Goal: Task Accomplishment & Management: Use online tool/utility

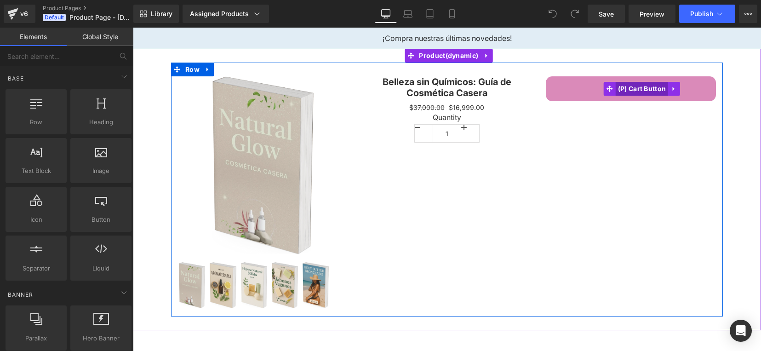
click at [643, 92] on span "(P) Cart Button" at bounding box center [642, 89] width 53 height 14
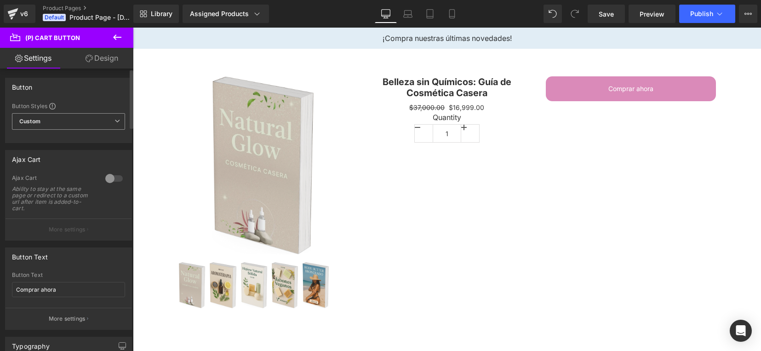
click at [115, 122] on icon at bounding box center [118, 121] width 6 height 6
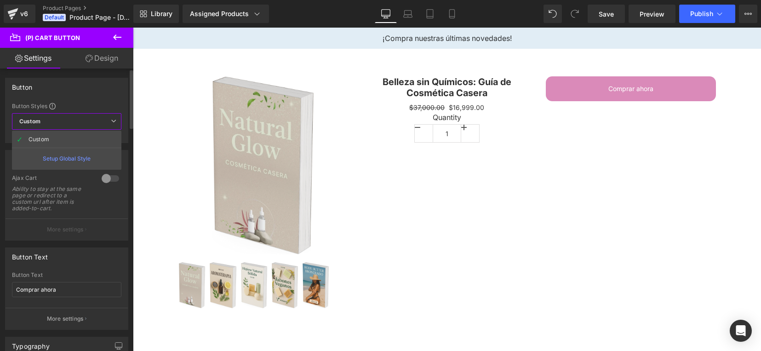
click at [112, 124] on span "Custom Setup Global Style" at bounding box center [66, 121] width 109 height 17
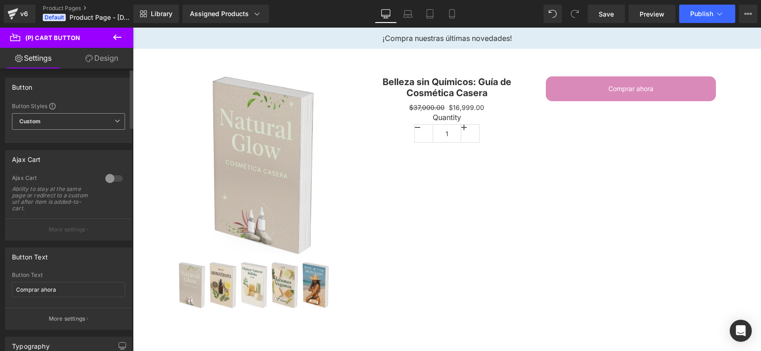
click at [112, 124] on span "Custom Setup Global Style" at bounding box center [68, 121] width 113 height 17
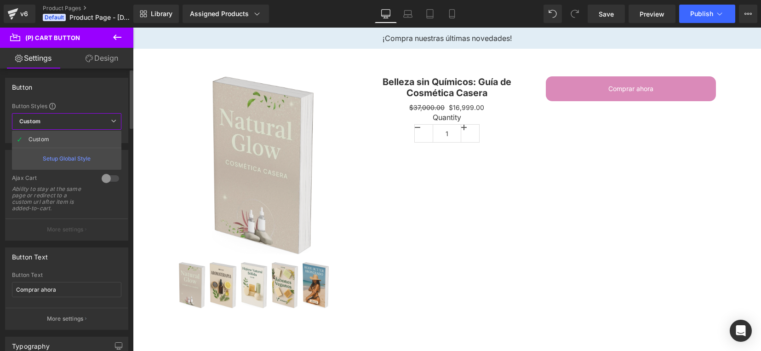
click at [106, 122] on span "Custom Setup Global Style" at bounding box center [66, 121] width 109 height 17
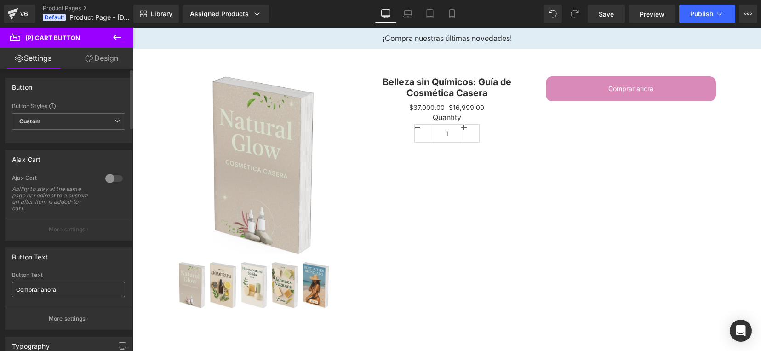
scroll to position [115, 0]
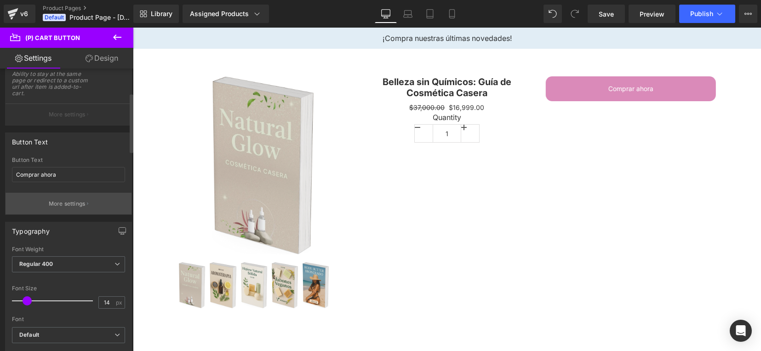
click at [63, 208] on button "More settings" at bounding box center [69, 204] width 126 height 22
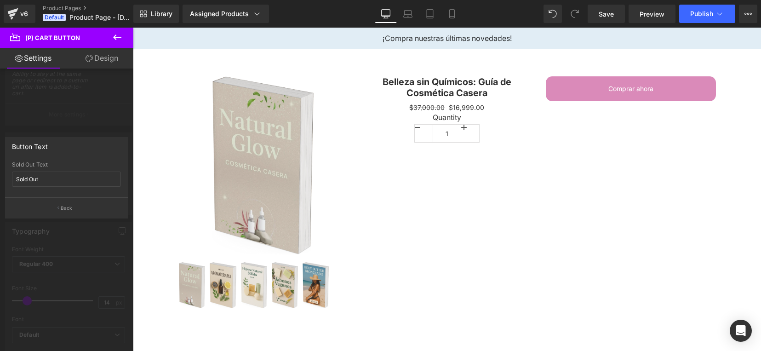
click at [75, 166] on div "Sold Out Text" at bounding box center [66, 164] width 109 height 6
click at [67, 161] on div "Button Text Sold Out Sold Out Text Sold Out Back" at bounding box center [66, 177] width 123 height 81
click at [28, 161] on div "Sold Out Text" at bounding box center [66, 164] width 109 height 6
click at [41, 178] on input "Sold Out" at bounding box center [66, 179] width 109 height 15
type input "S"
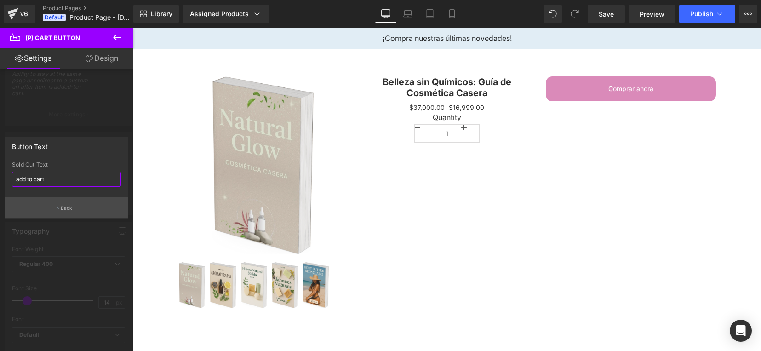
type input "add to cart"
click at [136, 159] on body "Ir directamente al contenido ¡Compra nuestras últimas novedades! Sale Off (P) I…" at bounding box center [447, 247] width 628 height 438
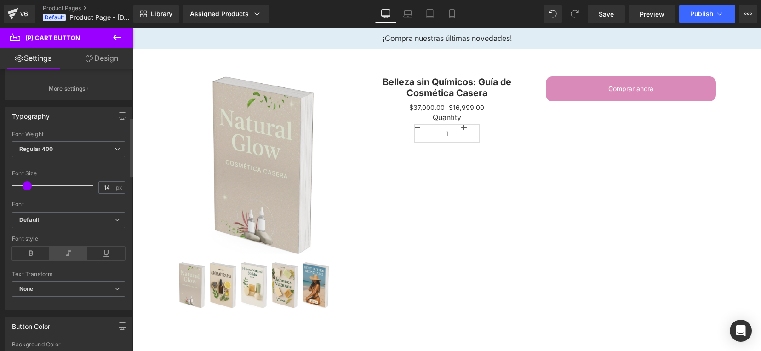
scroll to position [345, 0]
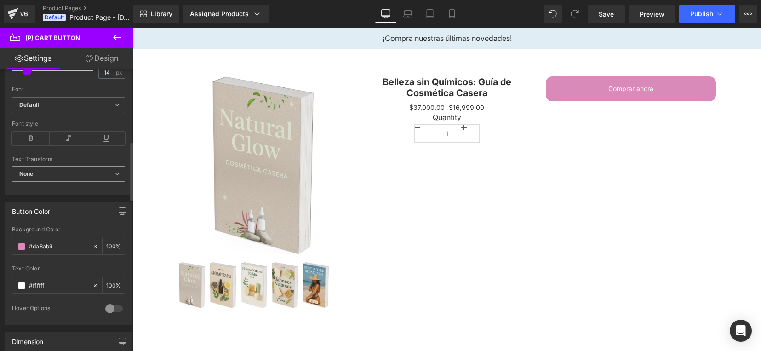
click at [102, 174] on span "None" at bounding box center [68, 174] width 113 height 16
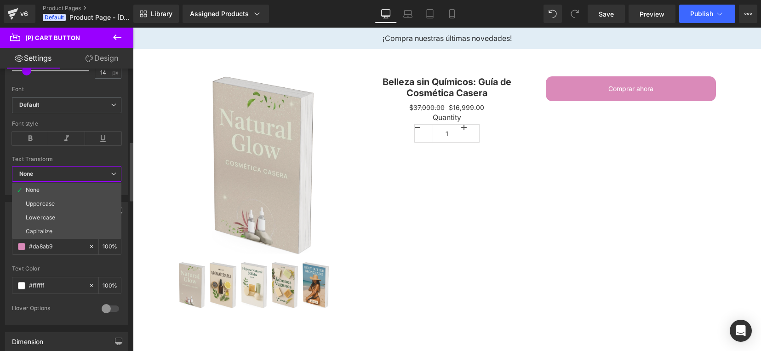
click at [102, 174] on span "None" at bounding box center [66, 174] width 109 height 16
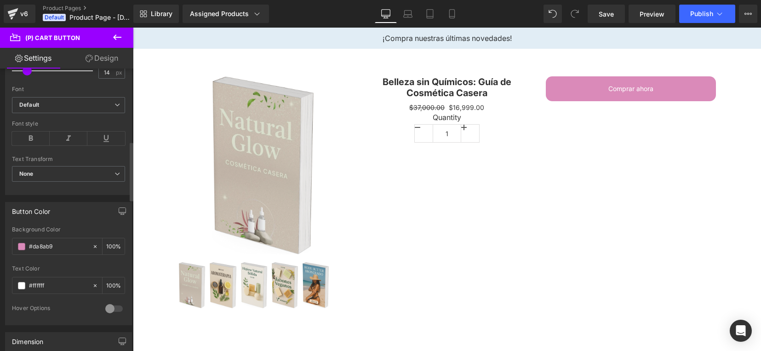
click at [45, 209] on div "Button Color" at bounding box center [31, 208] width 38 height 13
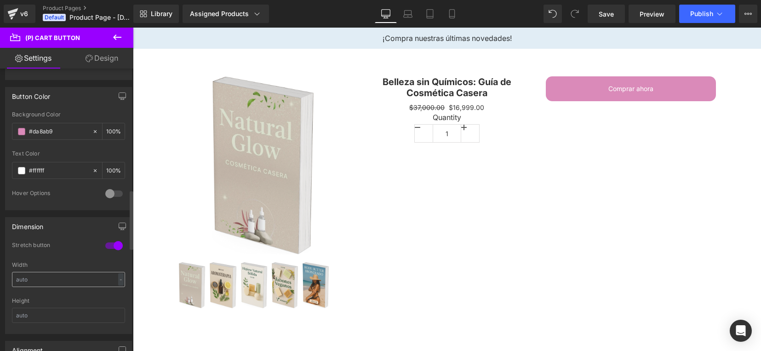
scroll to position [575, 0]
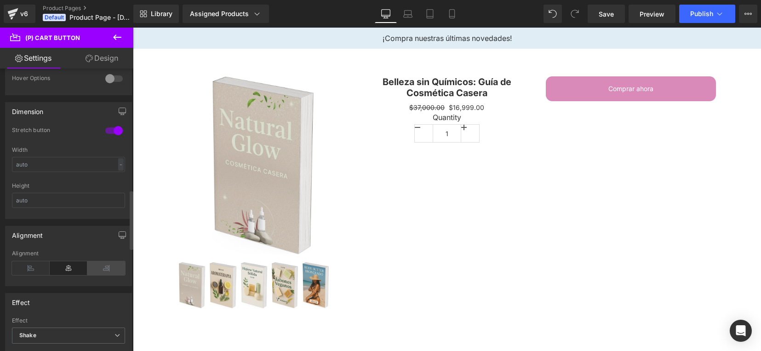
click at [100, 269] on icon at bounding box center [106, 268] width 38 height 14
click at [26, 271] on icon at bounding box center [31, 268] width 38 height 14
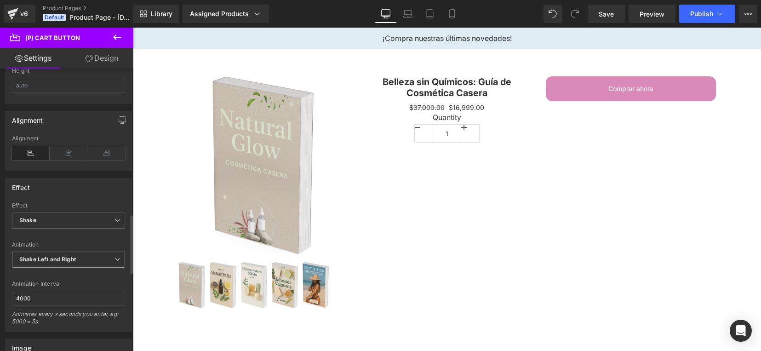
click at [115, 262] on icon at bounding box center [118, 260] width 6 height 6
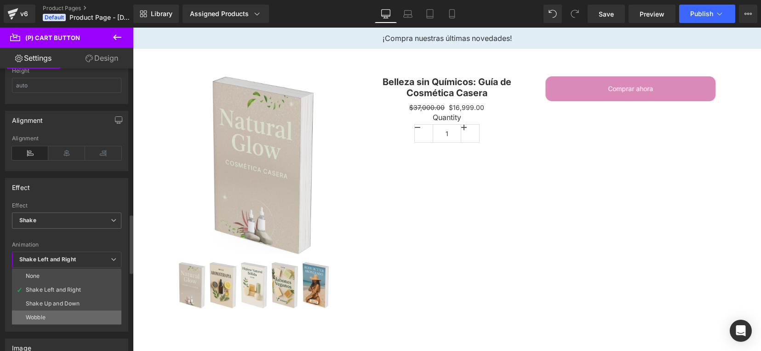
click at [73, 313] on li "Wobble" at bounding box center [66, 317] width 109 height 14
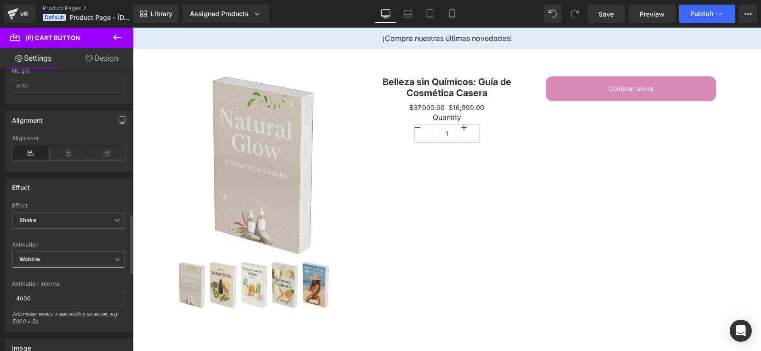
click at [114, 264] on span "Wobble" at bounding box center [68, 260] width 113 height 16
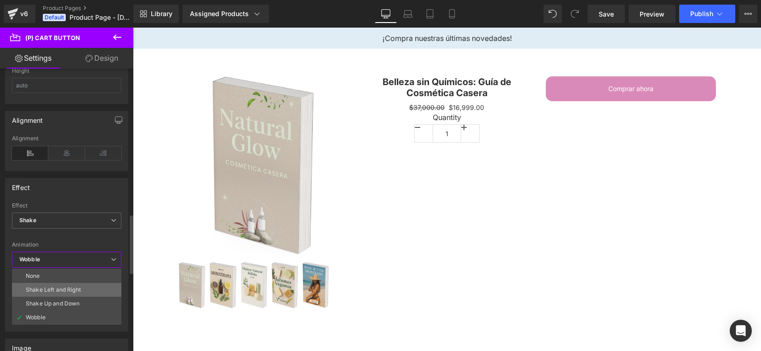
click at [78, 290] on div "Shake Left and Right" at bounding box center [53, 290] width 55 height 6
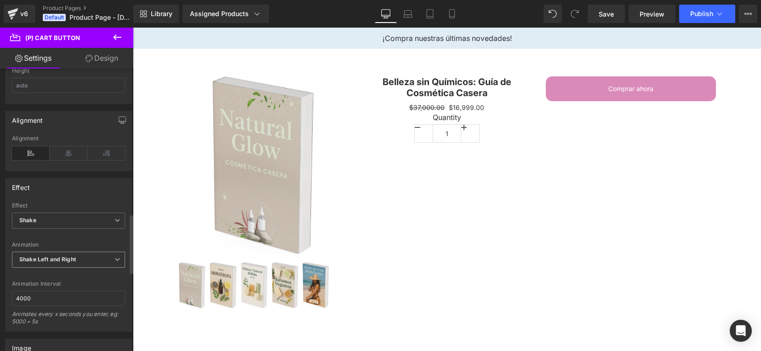
click at [112, 264] on span "Shake Left and Right" at bounding box center [68, 260] width 113 height 16
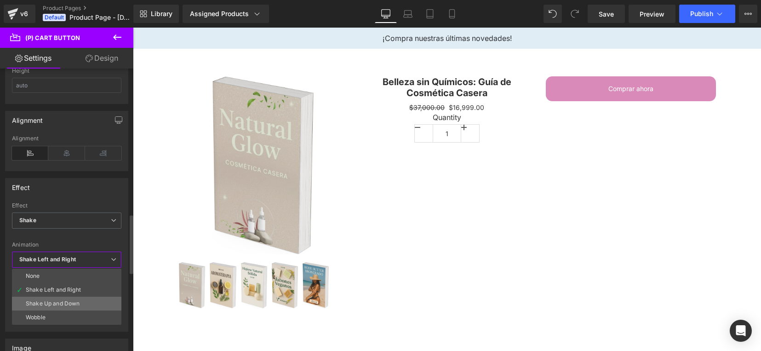
click at [88, 302] on li "Shake Up and Down" at bounding box center [66, 304] width 109 height 14
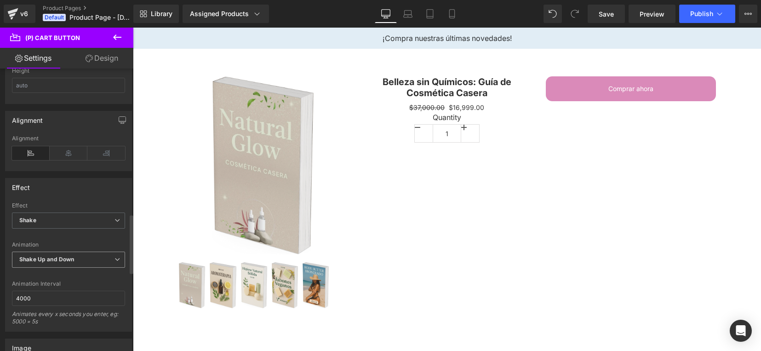
click at [113, 264] on span "Shake Up and Down" at bounding box center [68, 260] width 113 height 16
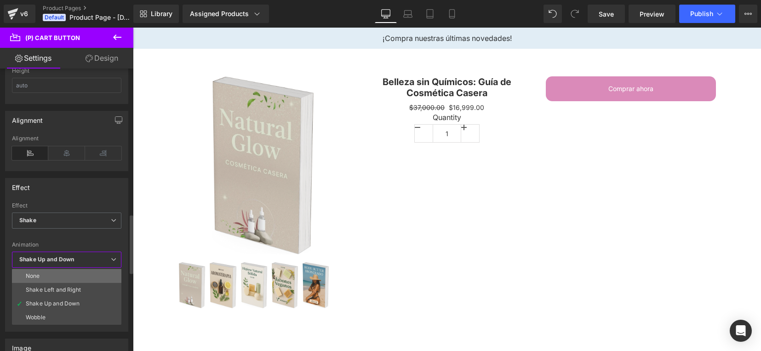
click at [86, 275] on li "None" at bounding box center [66, 276] width 109 height 14
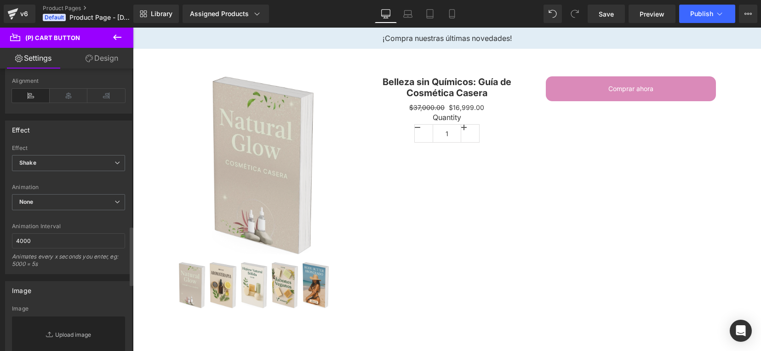
scroll to position [862, 0]
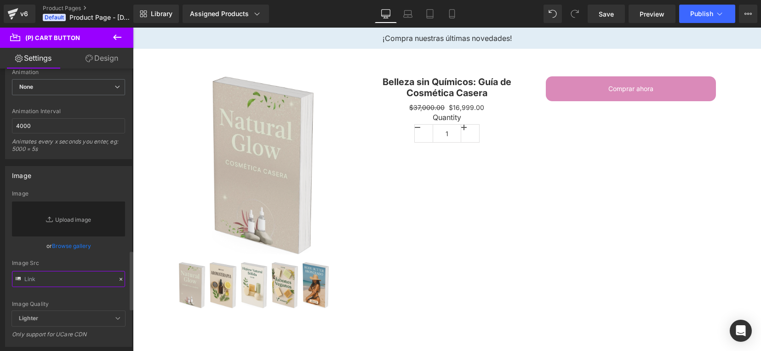
click at [45, 277] on input "text" at bounding box center [68, 279] width 113 height 16
click at [200, 34] on announcement-bar-component "¡Compra nuestras últimas novedades!" at bounding box center [446, 37] width 591 height 7
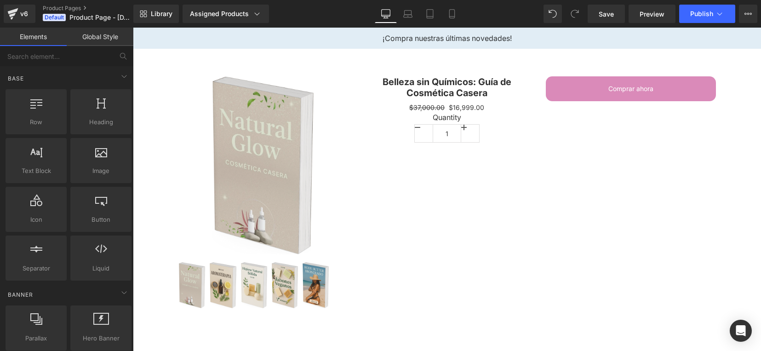
drag, startPoint x: 200, startPoint y: 34, endPoint x: 252, endPoint y: 35, distance: 52.4
click at [252, 35] on announcement-bar-component "¡Compra nuestras últimas novedades!" at bounding box center [446, 37] width 591 height 7
click at [249, 16] on div "Assigned Products" at bounding box center [226, 13] width 72 height 9
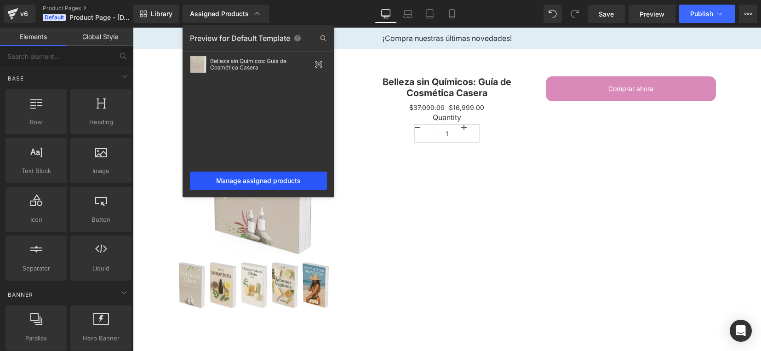
click at [246, 175] on div "Manage assigned products" at bounding box center [258, 181] width 137 height 18
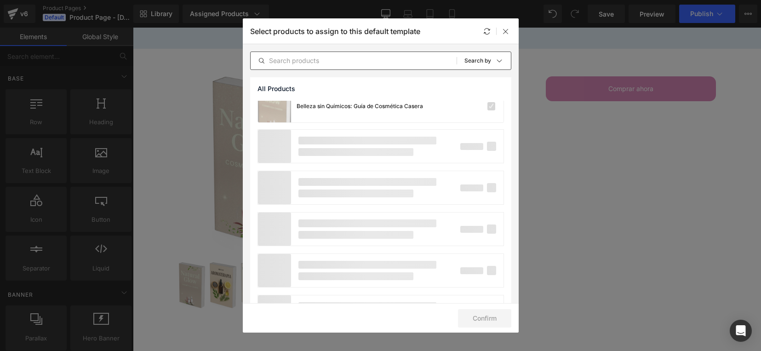
scroll to position [0, 0]
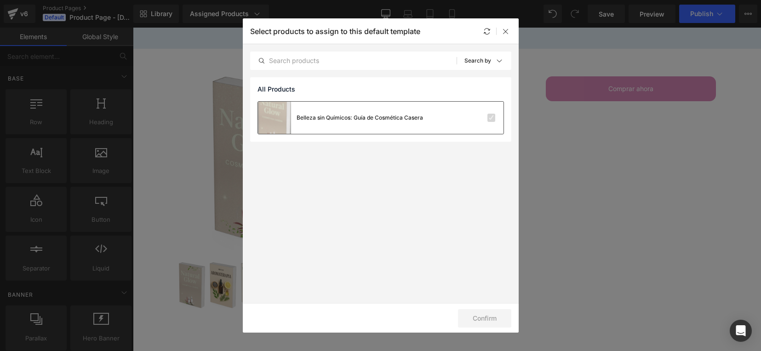
click at [346, 112] on div "Belleza sin Químicos: Guía de Cosmética Casera" at bounding box center [340, 118] width 165 height 32
click at [464, 120] on div at bounding box center [475, 117] width 41 height 9
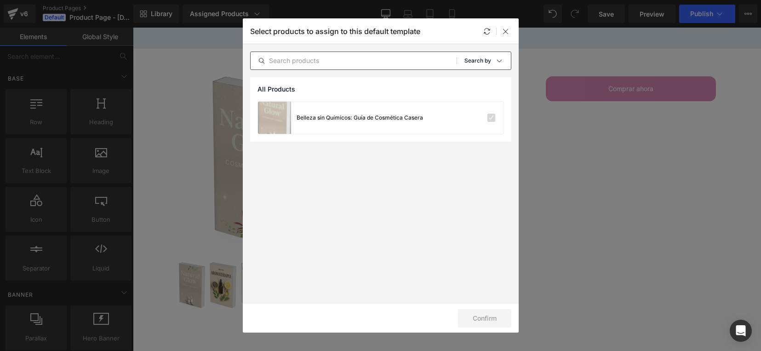
click at [465, 55] on div "Sort: Search by" at bounding box center [487, 61] width 46 height 18
click at [470, 107] on p "Shopify Collections" at bounding box center [467, 104] width 60 height 7
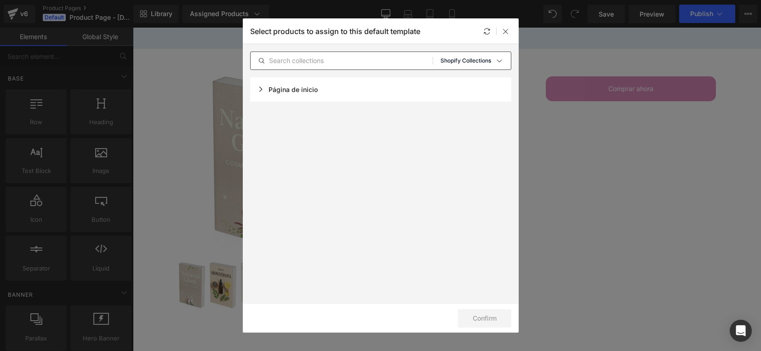
click at [491, 63] on div "Sort: Shopify Collections" at bounding box center [476, 61] width 70 height 18
click at [474, 122] on p "Product Templates" at bounding box center [466, 123] width 58 height 7
click at [341, 83] on div "Product Page - [DATE] 17:34:57" at bounding box center [380, 89] width 261 height 24
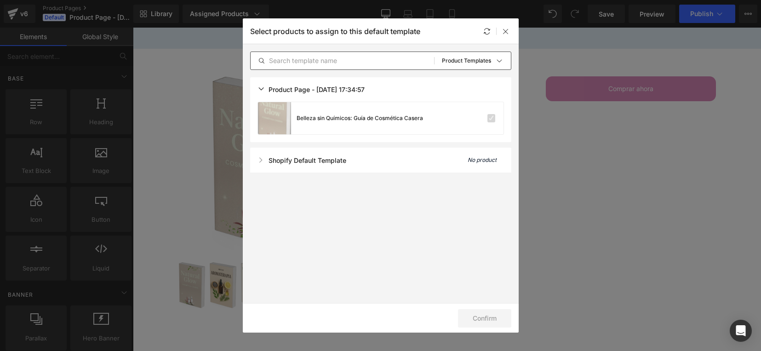
click at [313, 96] on div "Product Page - [DATE] 17:34:57" at bounding box center [380, 89] width 261 height 24
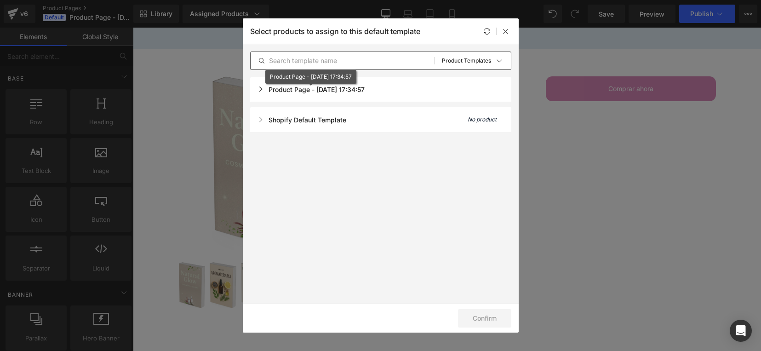
click at [304, 88] on div "Product Page - [DATE] 17:34:57" at bounding box center [311, 90] width 107 height 8
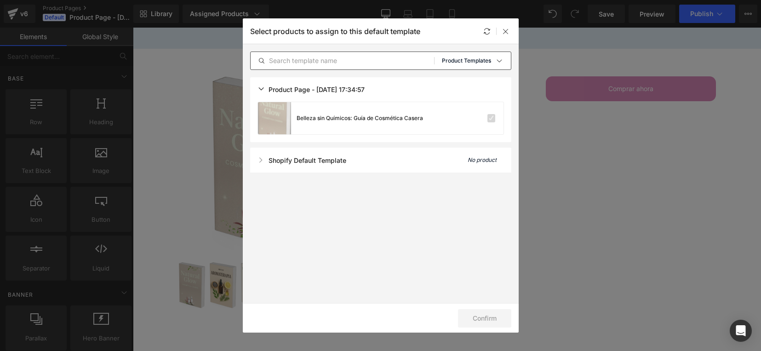
click at [490, 57] on div "Sort: Product Templates" at bounding box center [476, 61] width 69 height 18
click at [466, 85] on p "All Products" at bounding box center [456, 86] width 38 height 7
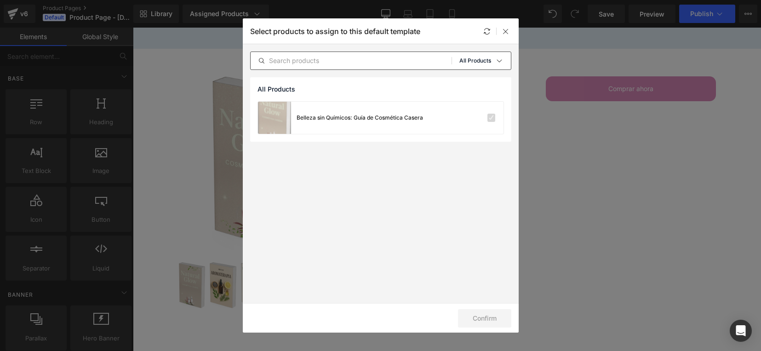
click at [467, 61] on p "All Products" at bounding box center [475, 60] width 32 height 6
click at [458, 120] on p "Product Templates" at bounding box center [466, 123] width 58 height 7
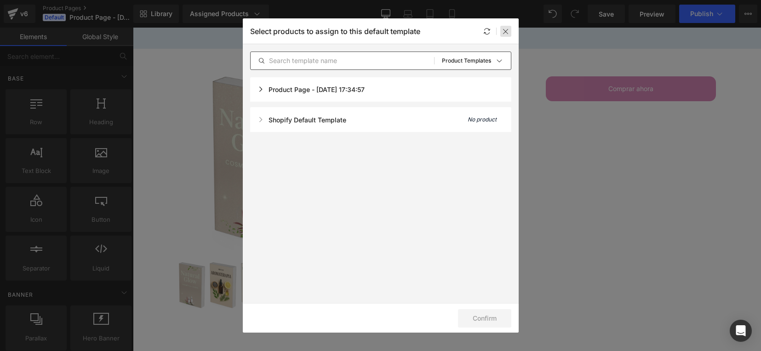
click at [505, 29] on icon at bounding box center [505, 31] width 7 height 7
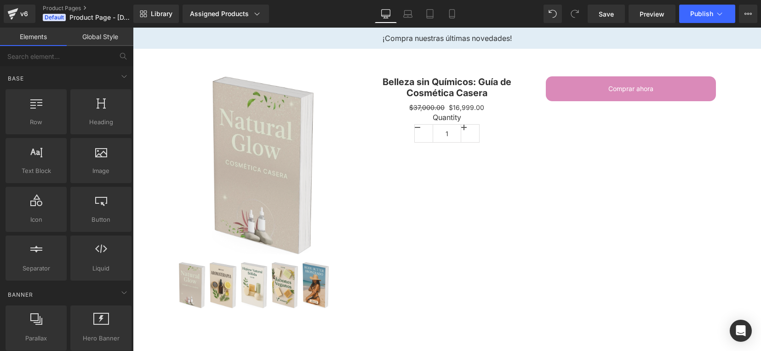
click at [505, 29] on aside "¡Compra nuestras últimas novedades!" at bounding box center [447, 38] width 628 height 21
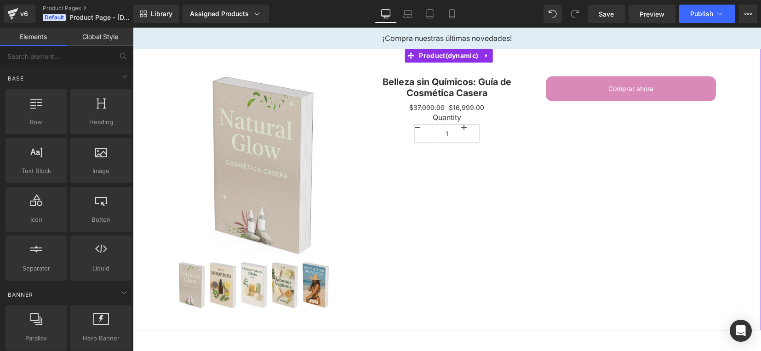
scroll to position [114, 0]
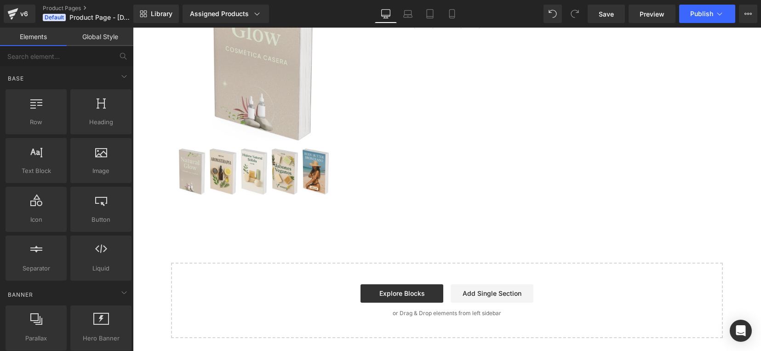
click at [445, 23] on div "Library Assigned Products Preview for Default Template Belleza sin Químicos: Gu…" at bounding box center [447, 14] width 628 height 28
click at [447, 21] on link "Mobile" at bounding box center [452, 14] width 22 height 18
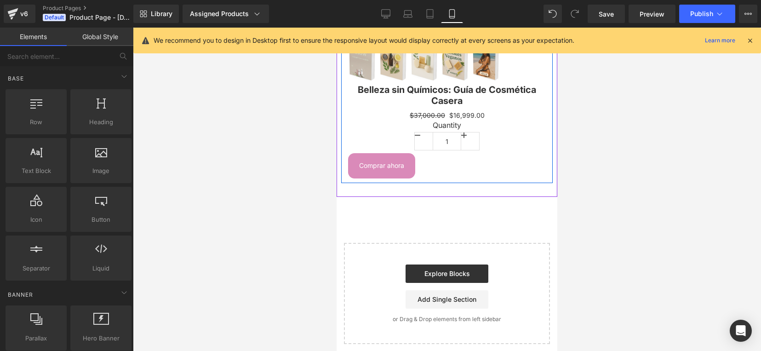
scroll to position [0, 0]
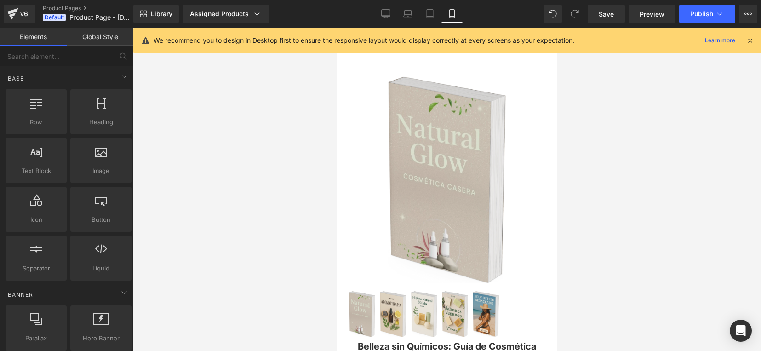
click at [175, 122] on div at bounding box center [447, 189] width 628 height 323
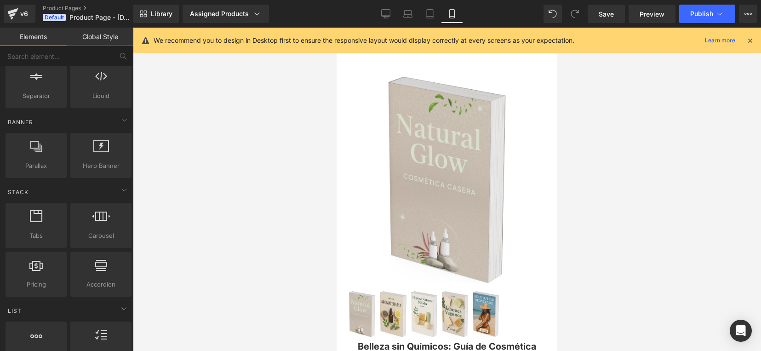
scroll to position [115, 0]
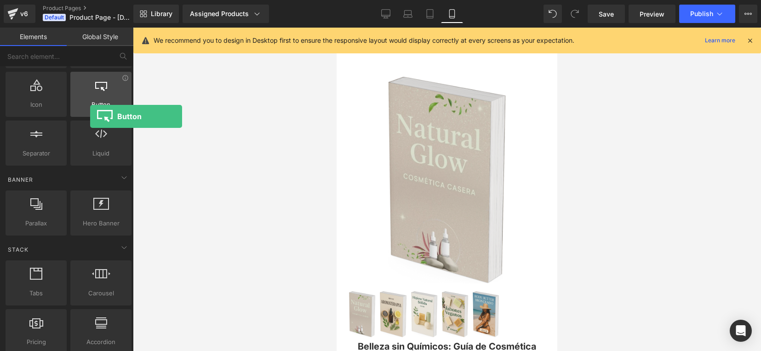
click at [90, 116] on div "Button button, call to action, cta" at bounding box center [100, 94] width 61 height 45
click at [102, 111] on div "Button button, call to action, cta" at bounding box center [100, 94] width 61 height 45
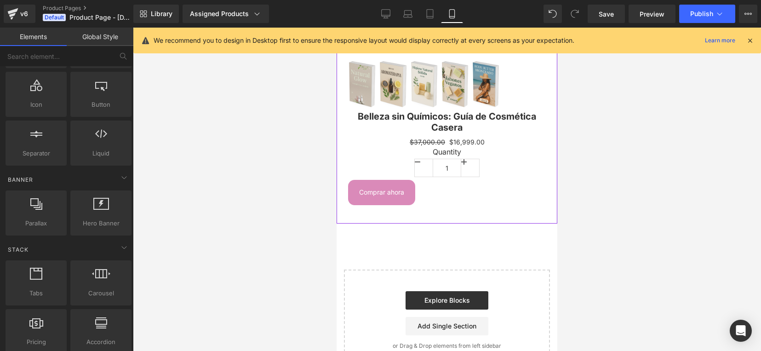
scroll to position [257, 0]
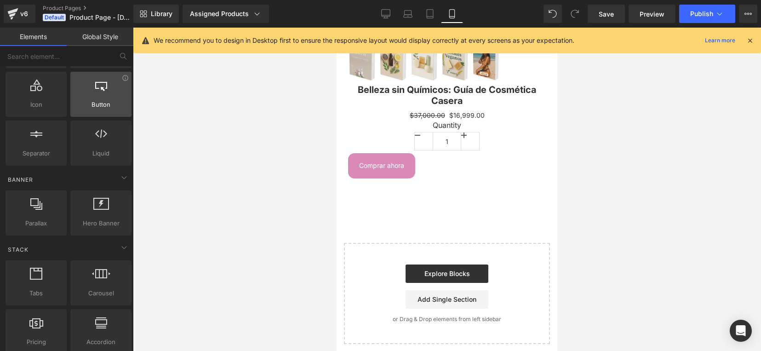
click at [109, 94] on div at bounding box center [101, 89] width 56 height 21
click at [120, 87] on div at bounding box center [101, 89] width 56 height 21
drag, startPoint x: 120, startPoint y: 87, endPoint x: 102, endPoint y: 90, distance: 18.6
drag, startPoint x: 102, startPoint y: 90, endPoint x: 322, endPoint y: 224, distance: 257.8
click at [324, 232] on div at bounding box center [447, 189] width 628 height 323
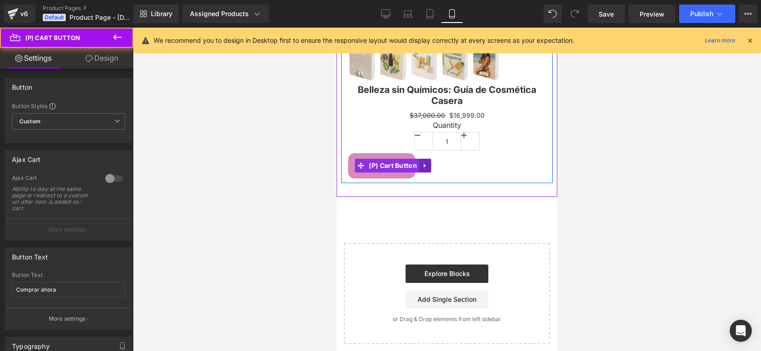
click at [424, 163] on div "Comprar ahora (P) Cart Button" at bounding box center [447, 165] width 198 height 25
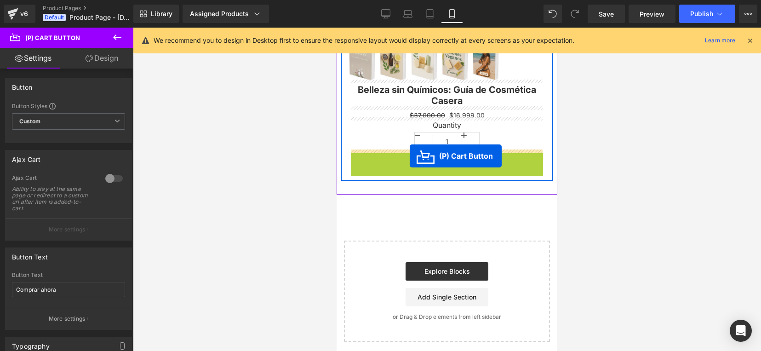
scroll to position [254, 0]
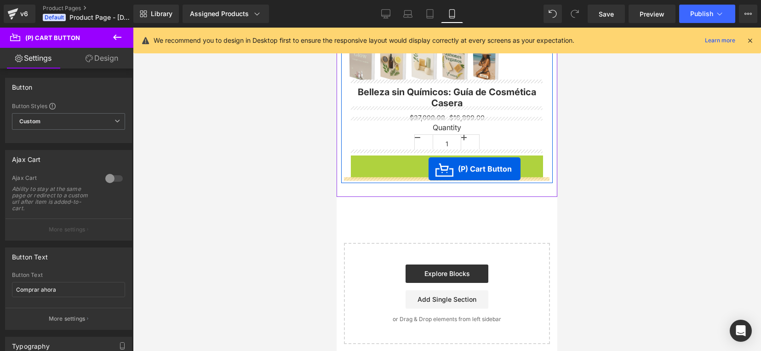
drag, startPoint x: 369, startPoint y: 157, endPoint x: 429, endPoint y: 169, distance: 60.5
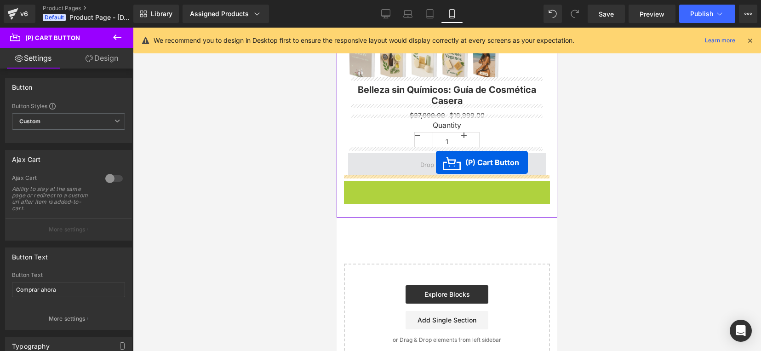
drag, startPoint x: 359, startPoint y: 192, endPoint x: 436, endPoint y: 162, distance: 82.2
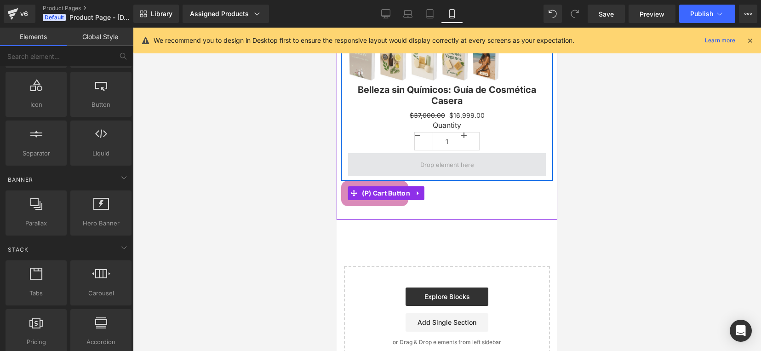
drag, startPoint x: 436, startPoint y: 162, endPoint x: 440, endPoint y: 147, distance: 15.7
click at [440, 153] on span at bounding box center [447, 164] width 198 height 23
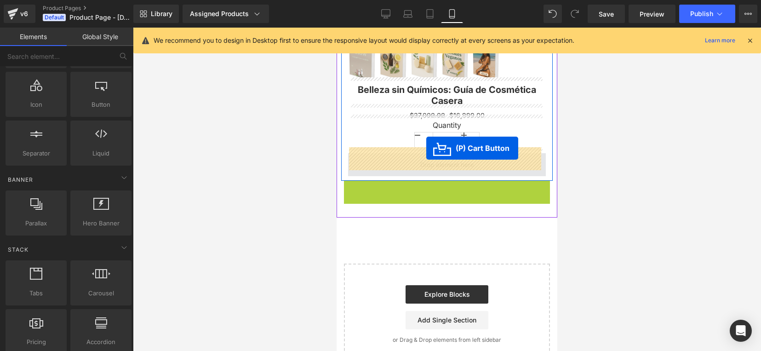
drag, startPoint x: 374, startPoint y: 189, endPoint x: 426, endPoint y: 148, distance: 66.8
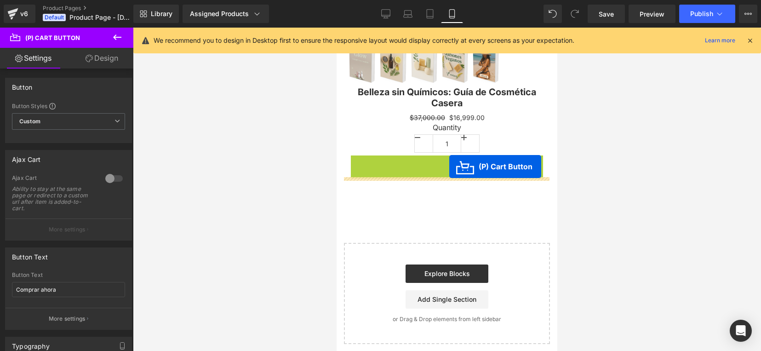
drag, startPoint x: 373, startPoint y: 165, endPoint x: 449, endPoint y: 166, distance: 76.4
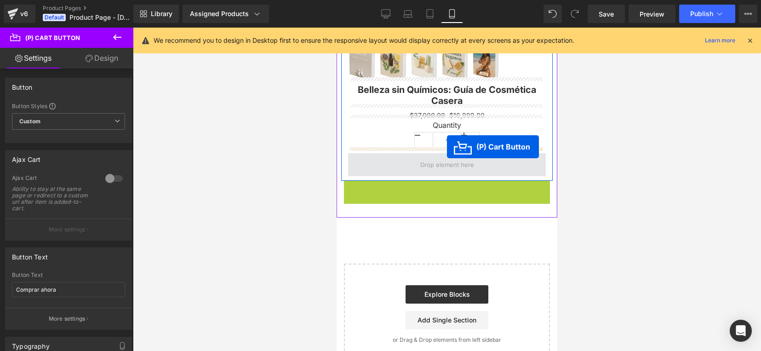
drag, startPoint x: 388, startPoint y: 191, endPoint x: 447, endPoint y: 147, distance: 74.0
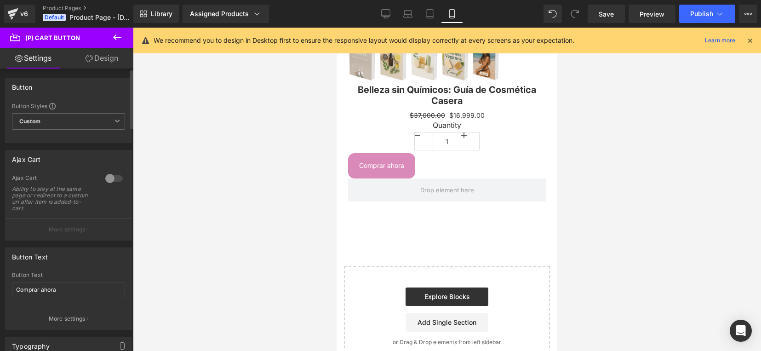
scroll to position [115, 0]
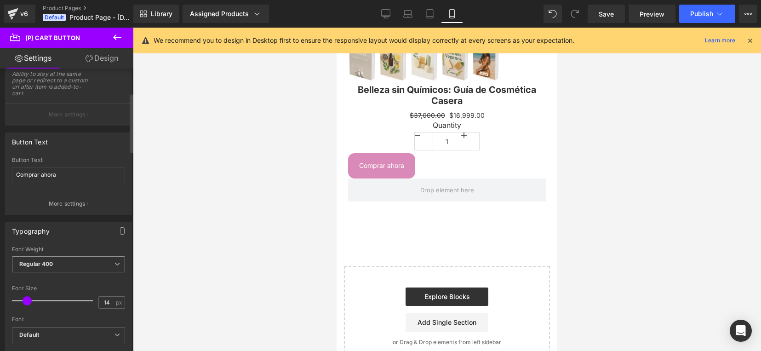
click at [80, 267] on span "Regular 400" at bounding box center [68, 264] width 113 height 16
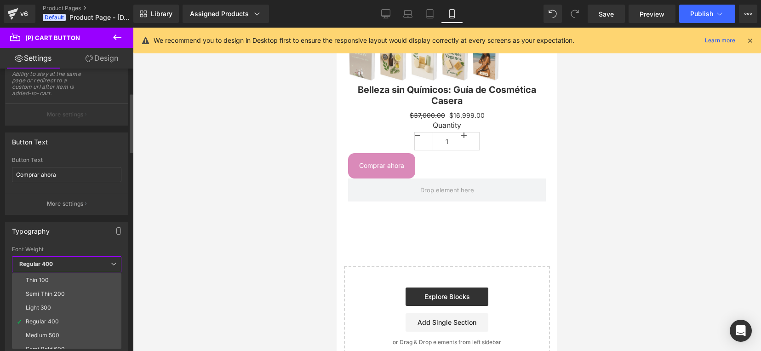
click at [49, 339] on li "Medium 500" at bounding box center [69, 335] width 114 height 14
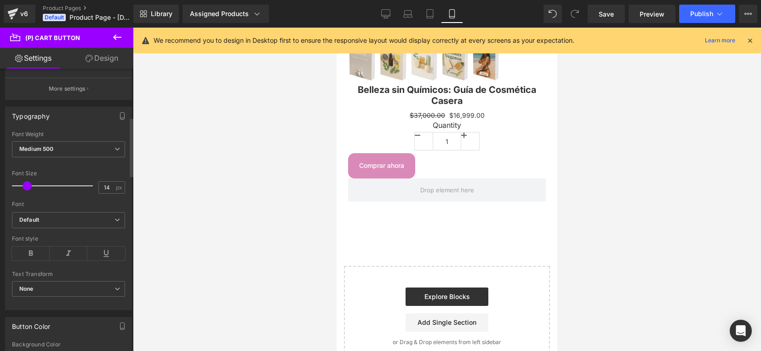
scroll to position [287, 0]
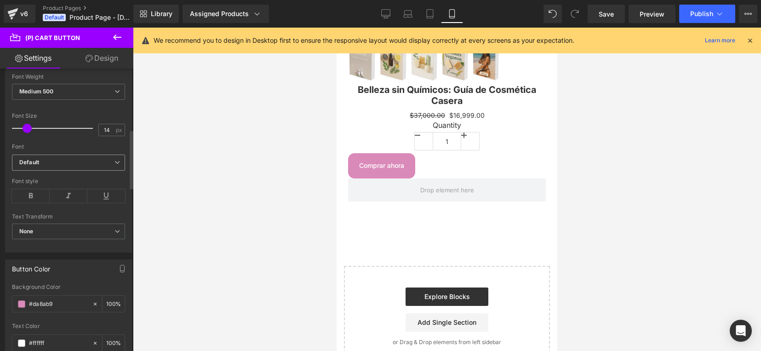
click at [118, 160] on span "Default" at bounding box center [68, 163] width 113 height 16
click at [177, 222] on div at bounding box center [447, 189] width 628 height 323
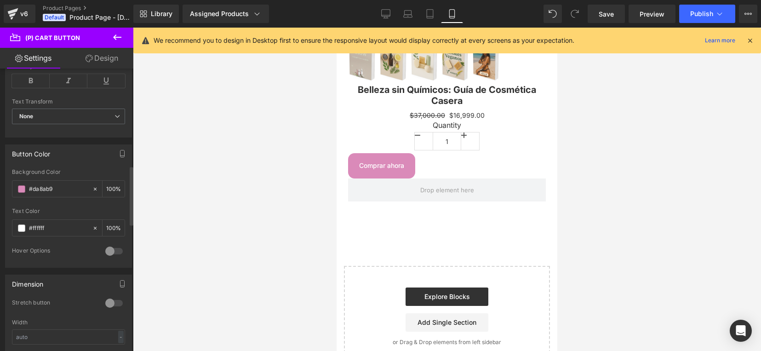
scroll to position [517, 0]
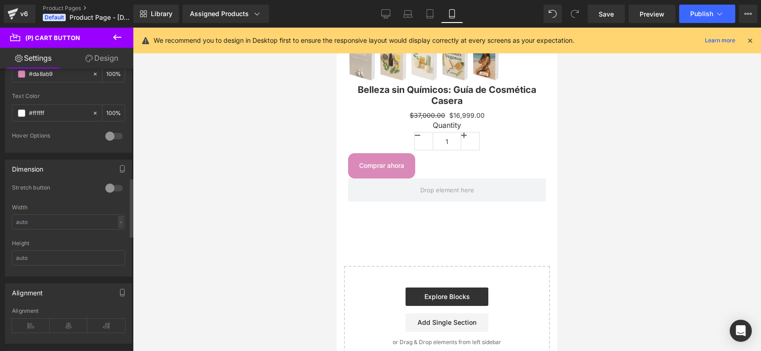
click at [109, 190] on div at bounding box center [114, 188] width 22 height 15
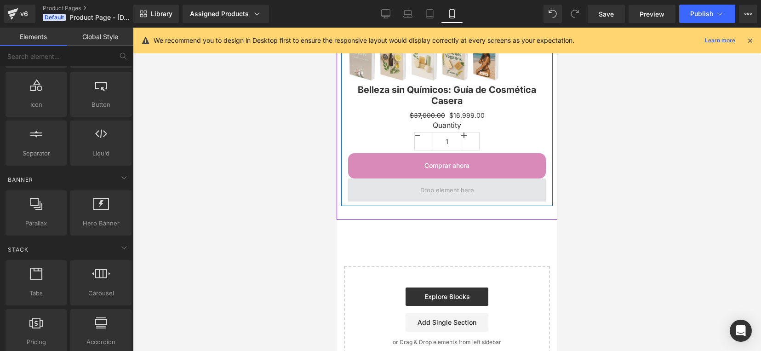
click at [436, 185] on span at bounding box center [447, 190] width 60 height 14
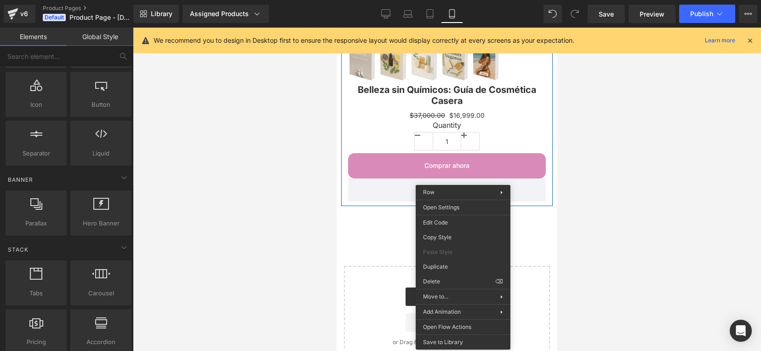
click at [268, 149] on div at bounding box center [447, 189] width 628 height 323
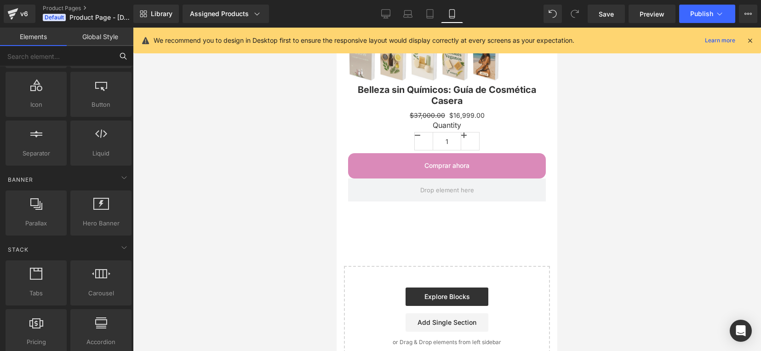
click at [102, 51] on input "text" at bounding box center [56, 56] width 113 height 20
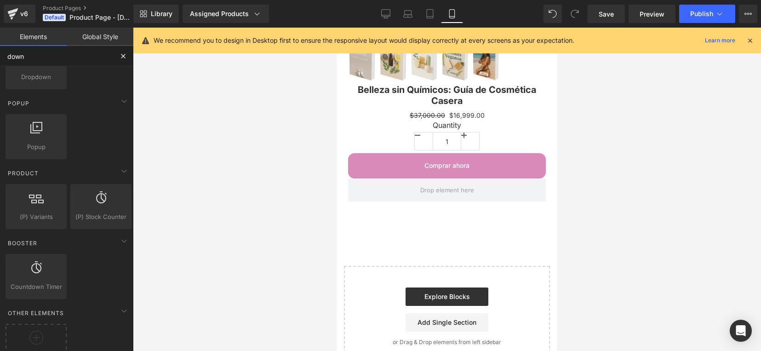
scroll to position [73, 0]
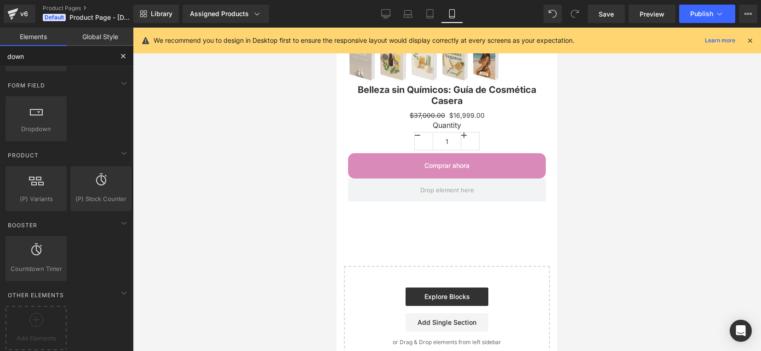
type input "down"
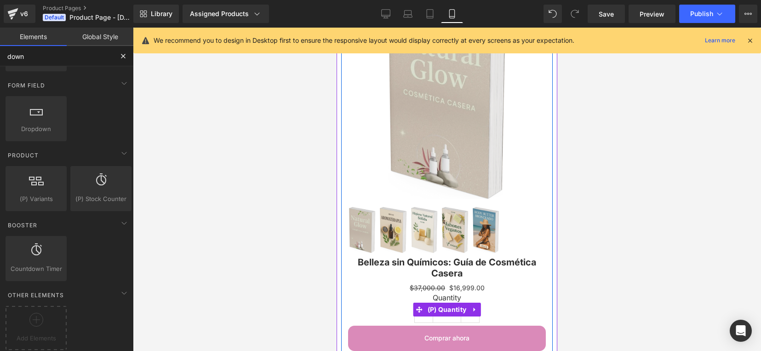
scroll to position [0, 0]
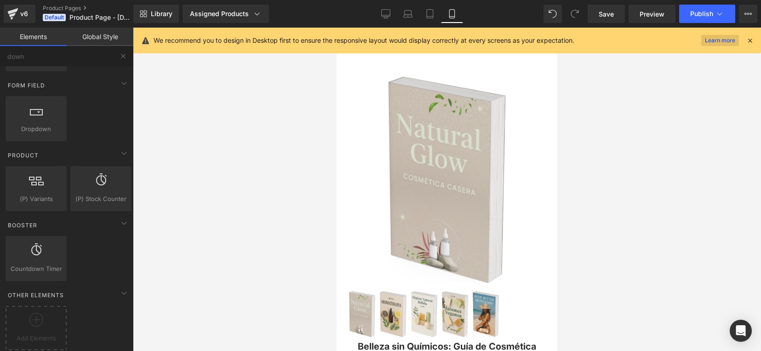
click at [719, 37] on link "Learn more" at bounding box center [720, 40] width 38 height 11
click at [49, 113] on div at bounding box center [36, 113] width 56 height 21
drag, startPoint x: 34, startPoint y: 110, endPoint x: 185, endPoint y: 35, distance: 169.5
click at [185, 35] on div "Dropdown You are previewing how the will restyle your page. You can not edit El…" at bounding box center [380, 183] width 761 height 367
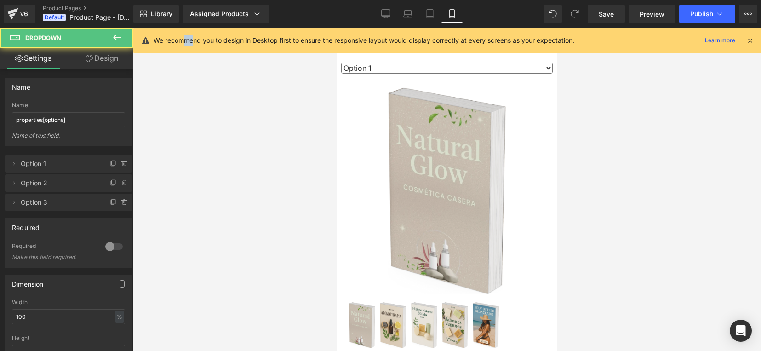
drag, startPoint x: 185, startPoint y: 35, endPoint x: 194, endPoint y: 31, distance: 9.7
click at [194, 31] on div "We recommend you to design in Desktop first to ensure the responsive layout wou…" at bounding box center [447, 41] width 628 height 26
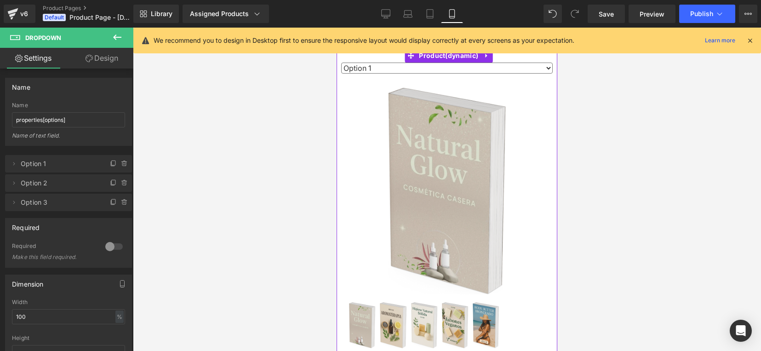
click at [621, 105] on div at bounding box center [447, 189] width 628 height 323
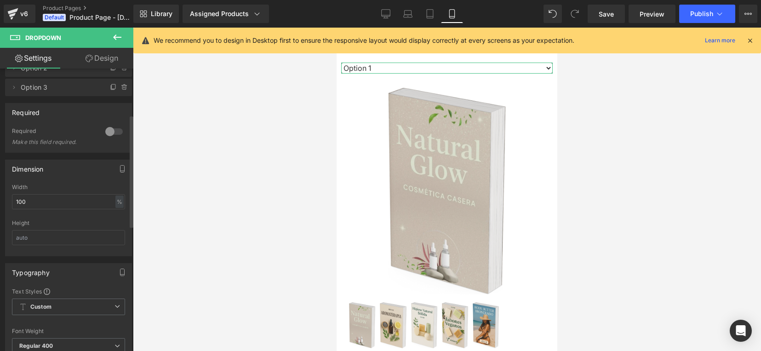
scroll to position [230, 0]
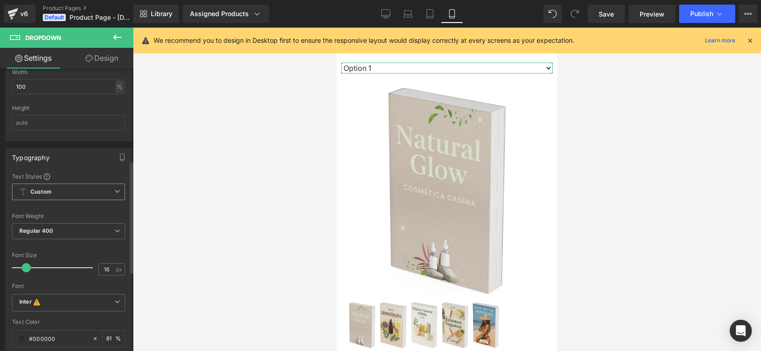
click at [116, 193] on icon at bounding box center [118, 192] width 6 height 6
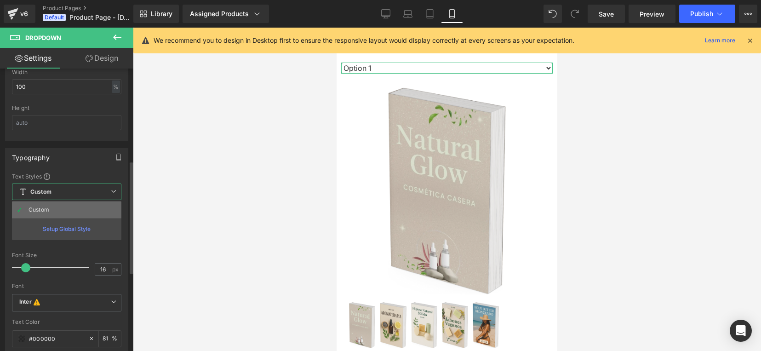
click at [95, 208] on li "Custom" at bounding box center [66, 209] width 109 height 17
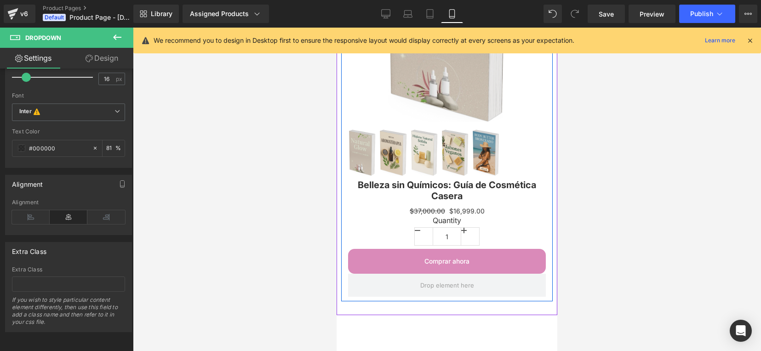
scroll to position [291, 0]
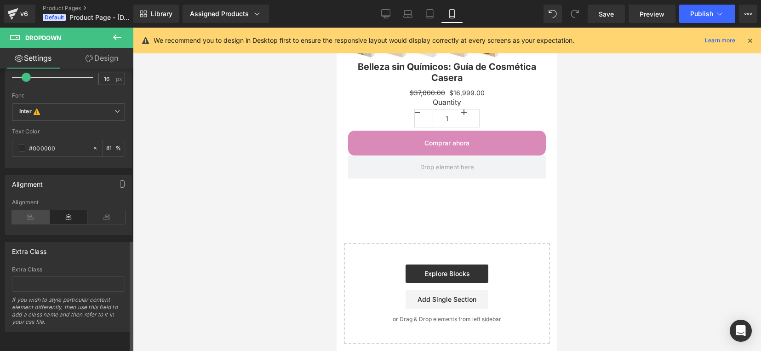
click at [34, 210] on icon at bounding box center [31, 217] width 38 height 14
click at [107, 210] on icon at bounding box center [106, 217] width 38 height 14
click at [120, 180] on icon "button" at bounding box center [122, 183] width 4 height 7
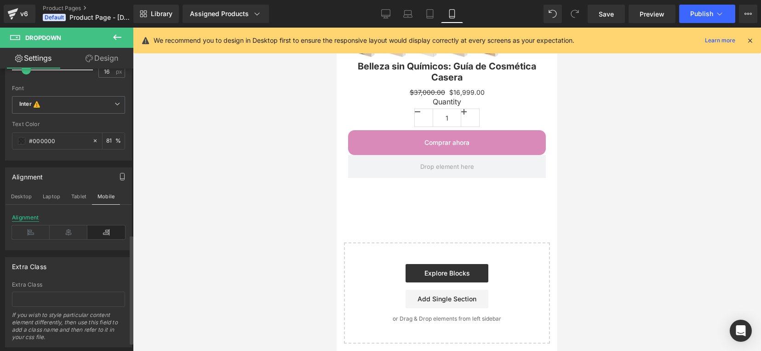
click at [24, 214] on div "Alignment" at bounding box center [25, 217] width 27 height 6
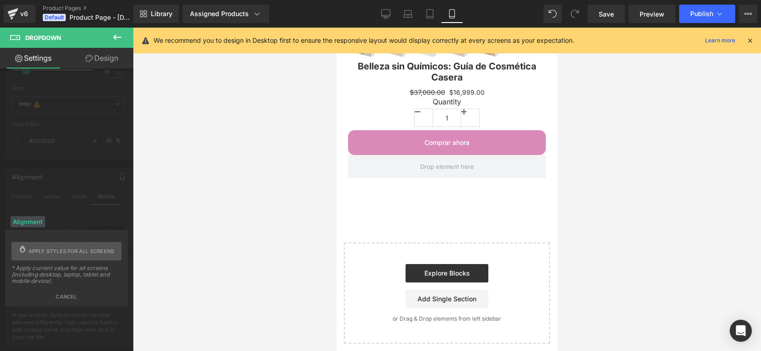
click at [189, 238] on div at bounding box center [447, 189] width 628 height 323
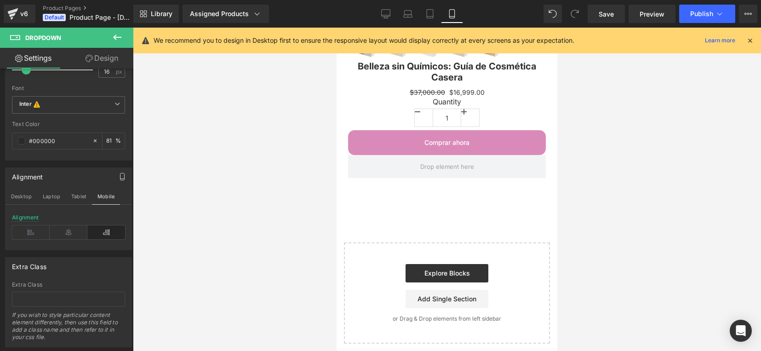
click at [747, 42] on icon at bounding box center [750, 40] width 8 height 8
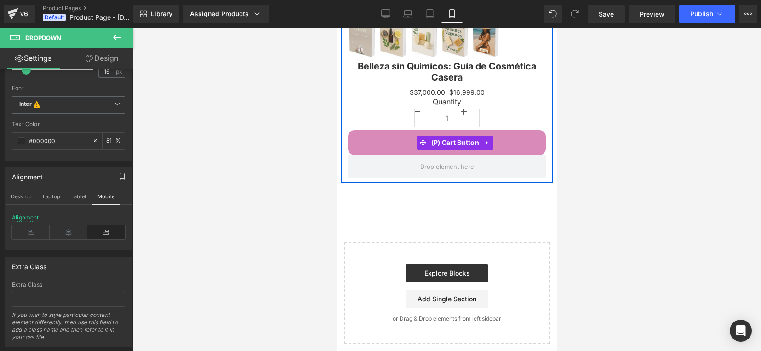
click at [427, 143] on span at bounding box center [423, 143] width 12 height 14
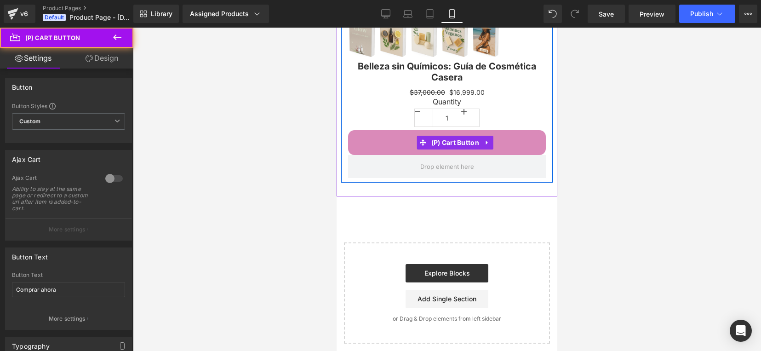
click at [391, 132] on button "Comprar ahora" at bounding box center [447, 142] width 198 height 25
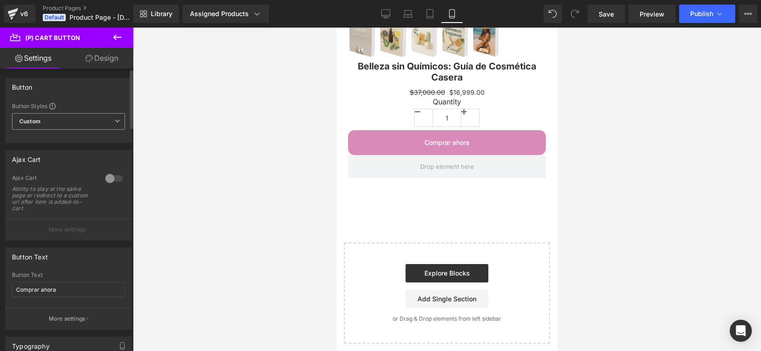
click at [107, 123] on span "Custom Setup Global Style" at bounding box center [68, 121] width 113 height 17
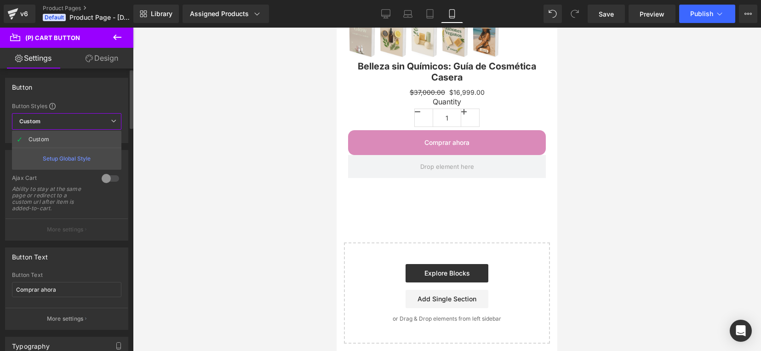
click at [107, 123] on span "Custom Setup Global Style" at bounding box center [66, 121] width 109 height 17
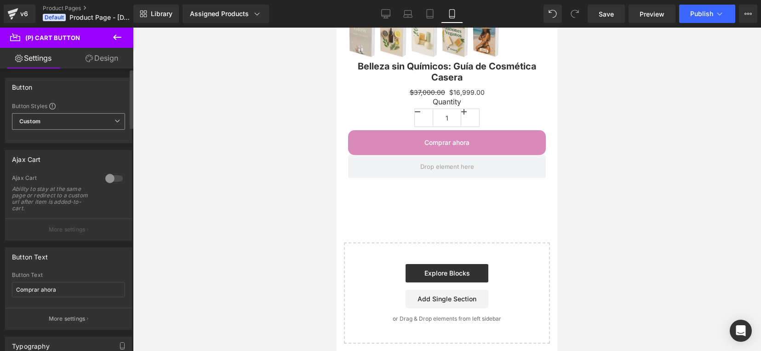
click at [107, 123] on span "Custom Setup Global Style" at bounding box center [68, 121] width 113 height 17
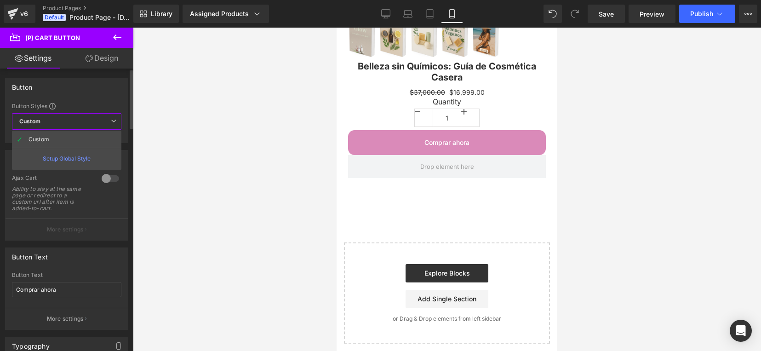
click at [107, 123] on span "Custom Setup Global Style" at bounding box center [66, 121] width 109 height 17
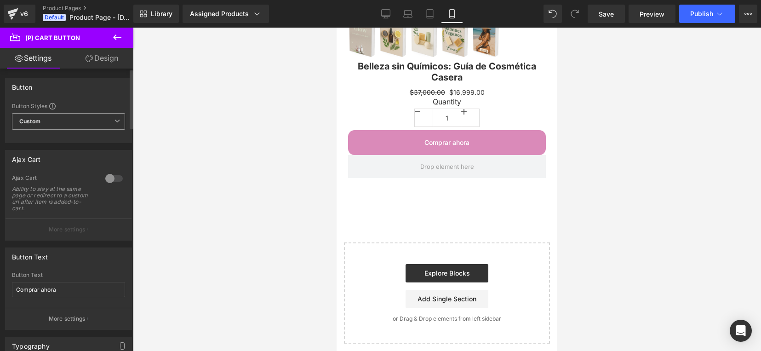
click at [107, 123] on span "Custom Setup Global Style" at bounding box center [68, 121] width 113 height 17
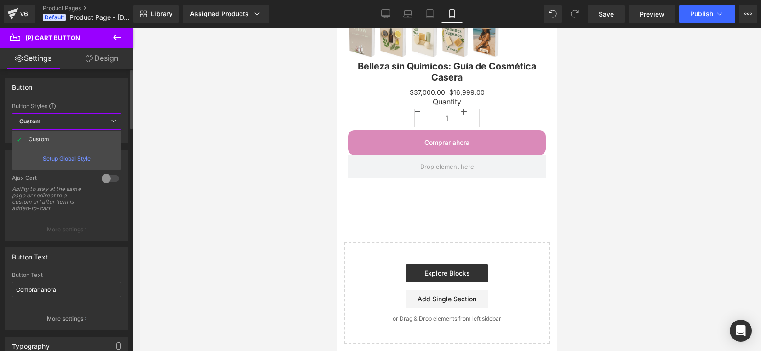
click at [107, 127] on span "Custom Setup Global Style" at bounding box center [66, 121] width 109 height 17
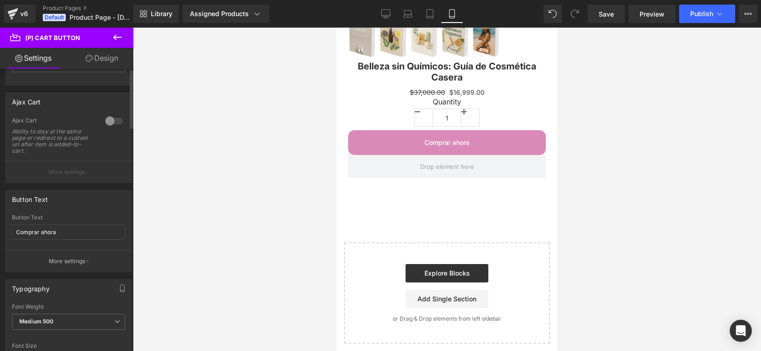
scroll to position [0, 0]
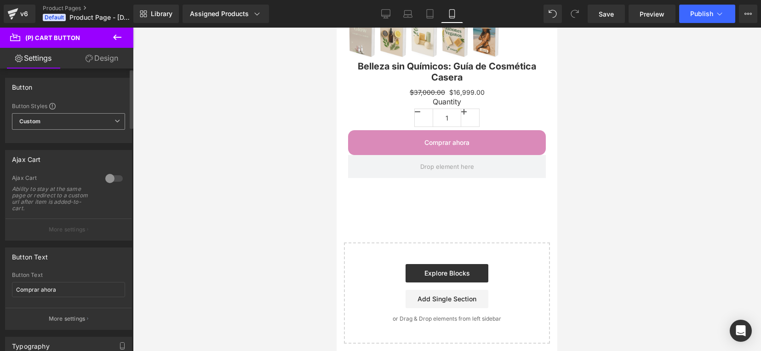
click at [69, 126] on span "Custom Setup Global Style" at bounding box center [68, 121] width 113 height 17
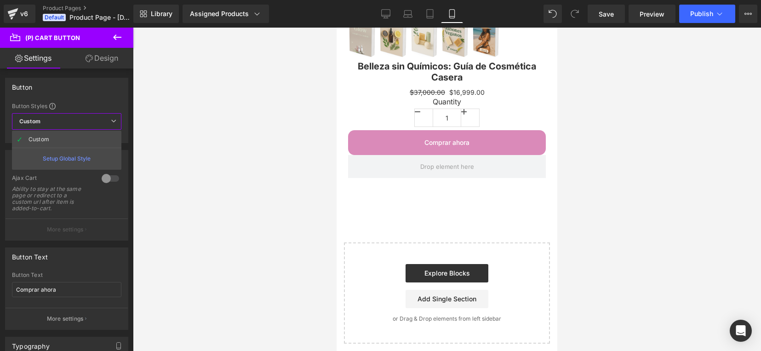
click at [98, 57] on link "Design" at bounding box center [102, 58] width 67 height 21
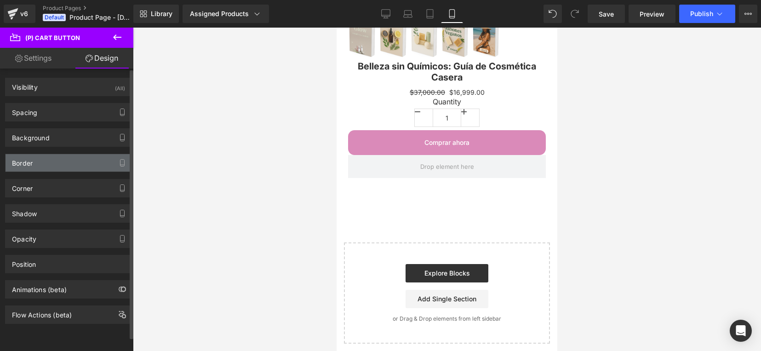
click at [52, 166] on div "Border" at bounding box center [69, 162] width 126 height 17
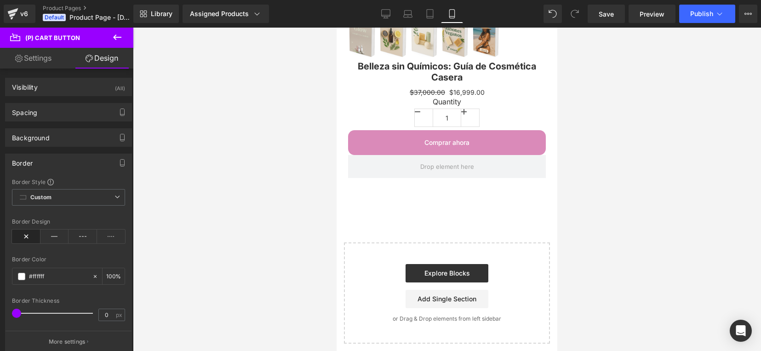
click at [49, 54] on link "Settings" at bounding box center [33, 58] width 67 height 21
type input "100"
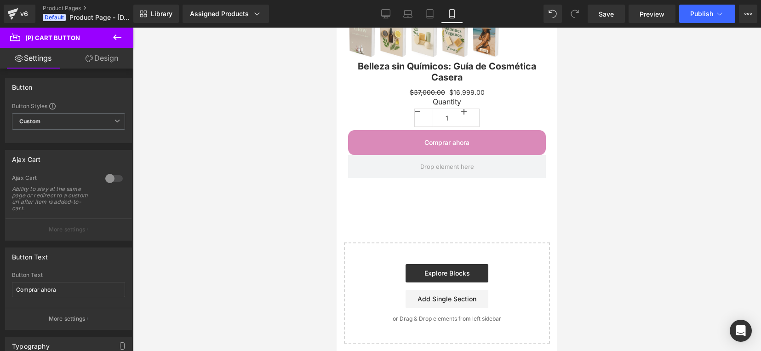
click at [115, 38] on icon at bounding box center [117, 37] width 11 height 11
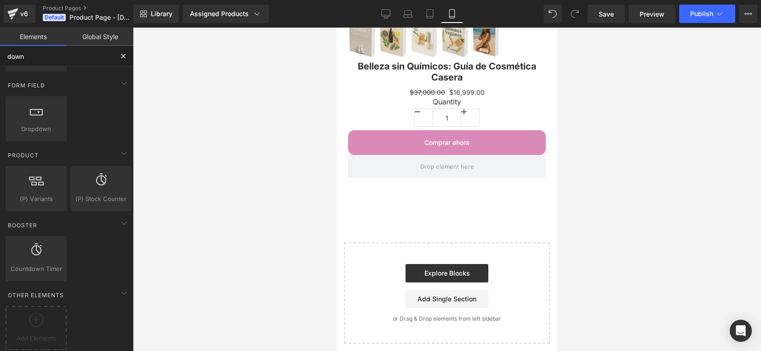
click at [22, 57] on input "down" at bounding box center [56, 56] width 113 height 20
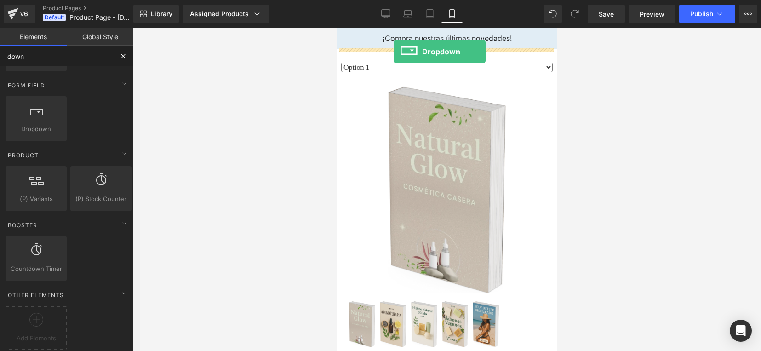
drag, startPoint x: 370, startPoint y: 153, endPoint x: 394, endPoint y: 52, distance: 104.0
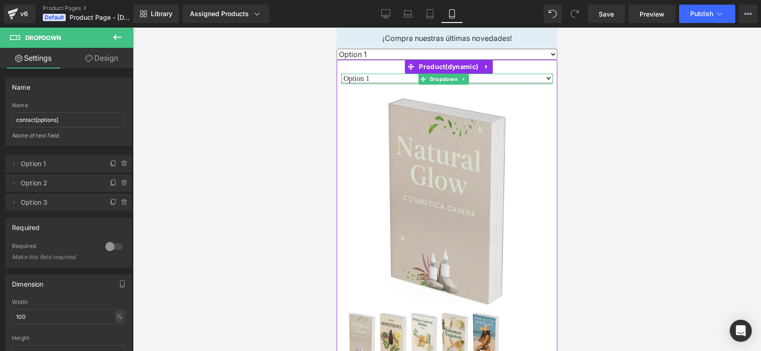
click at [543, 76] on select "Option 1 Option 2 Option 3" at bounding box center [447, 79] width 212 height 10
select select "value2"
click at [341, 74] on select "Option 1 Option 2 Option 3" at bounding box center [447, 79] width 212 height 10
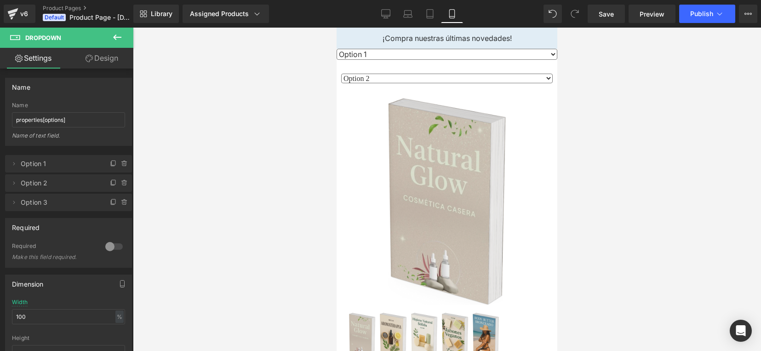
click at [337, 28] on div at bounding box center [337, 28] width 0 height 0
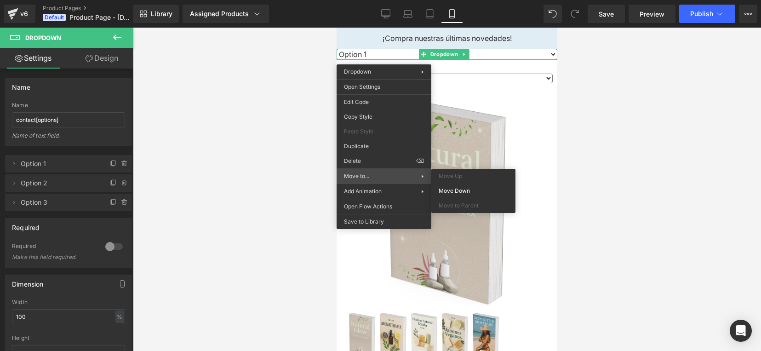
click at [409, 176] on span "Move to..." at bounding box center [382, 176] width 77 height 8
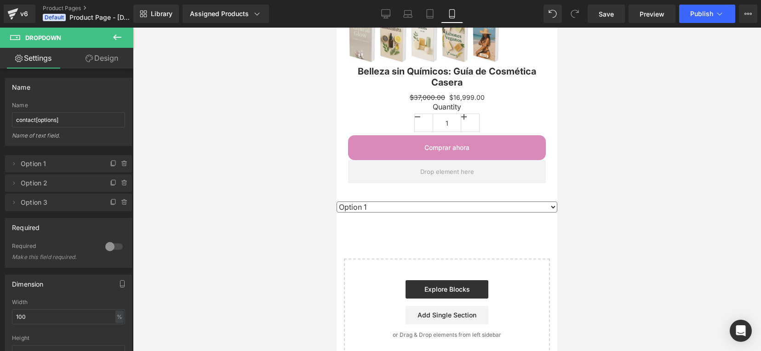
scroll to position [301, 0]
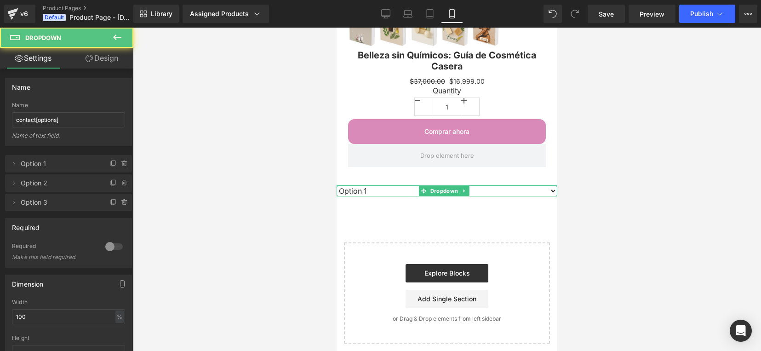
click at [544, 187] on select "Option 1 Option 2 Option 3" at bounding box center [447, 190] width 221 height 11
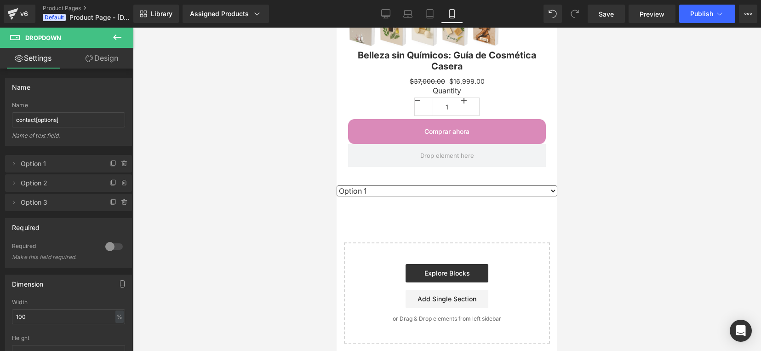
click at [624, 179] on div at bounding box center [447, 189] width 628 height 323
click at [337, 28] on div at bounding box center [337, 28] width 0 height 0
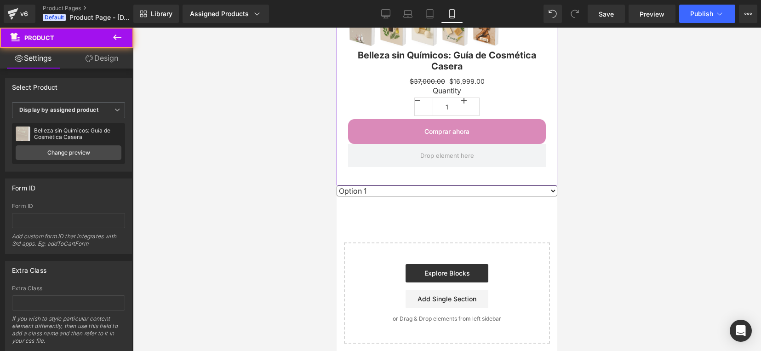
click at [375, 179] on div at bounding box center [447, 179] width 221 height 14
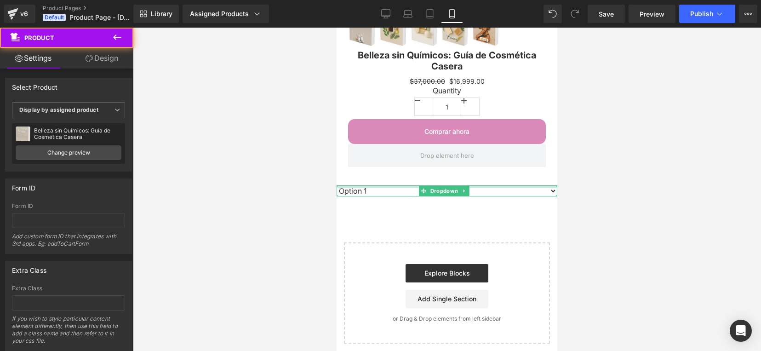
click at [380, 185] on div at bounding box center [447, 186] width 221 height 2
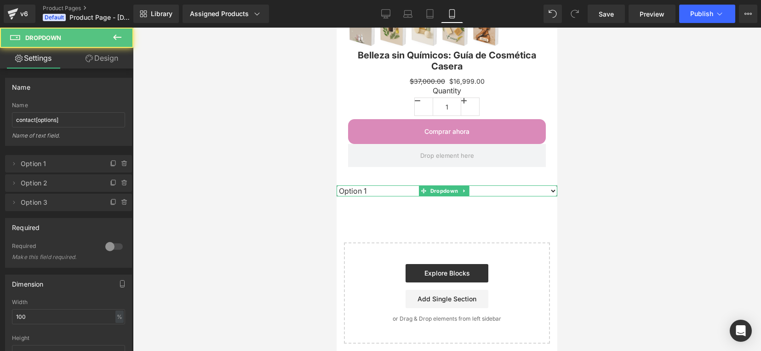
click at [545, 188] on select "Option 1 Option 2 Option 3" at bounding box center [447, 190] width 221 height 11
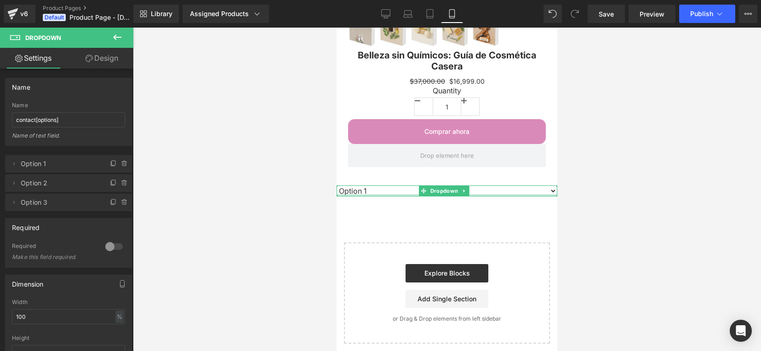
select select "value2"
click at [337, 185] on select "Option 1 Option 2 Option 3" at bounding box center [447, 190] width 221 height 11
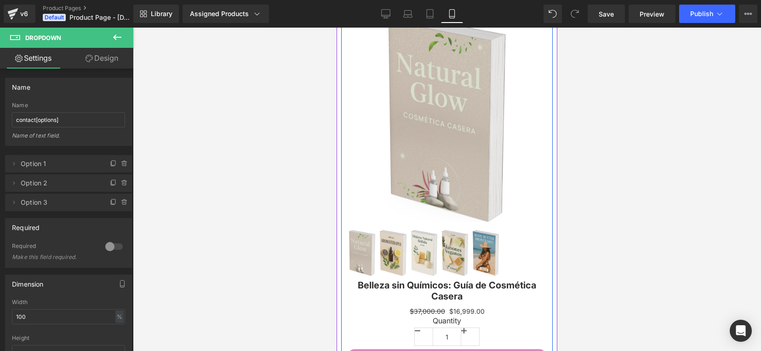
scroll to position [0, 0]
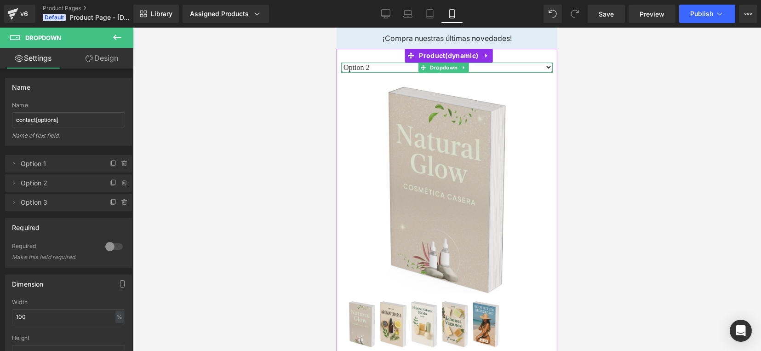
click at [540, 68] on select "Option 1 Option 2 Option 3" at bounding box center [447, 68] width 212 height 10
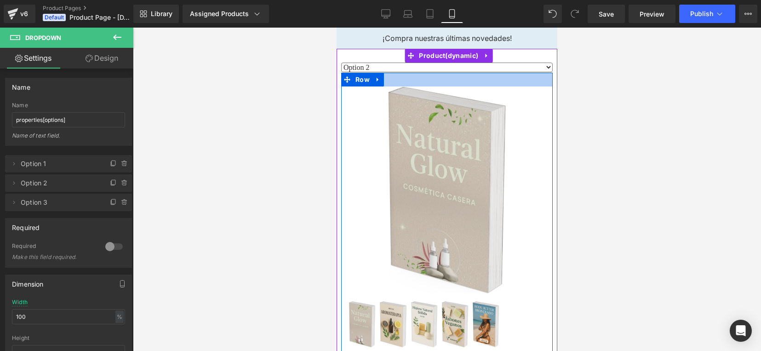
select select "value1"
click at [341, 63] on select "Option 1 Option 2 Option 3" at bounding box center [447, 68] width 212 height 10
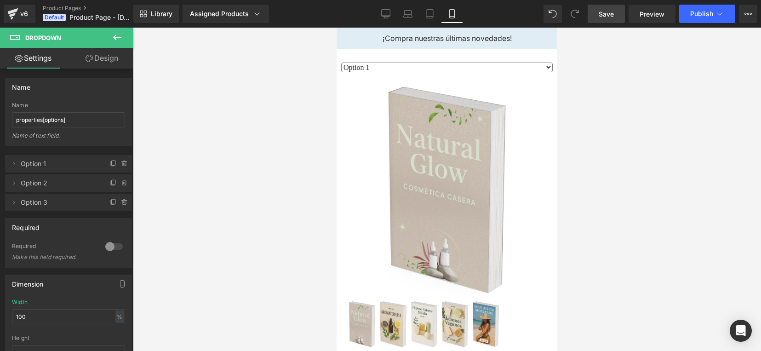
click at [617, 18] on link "Save" at bounding box center [606, 14] width 37 height 18
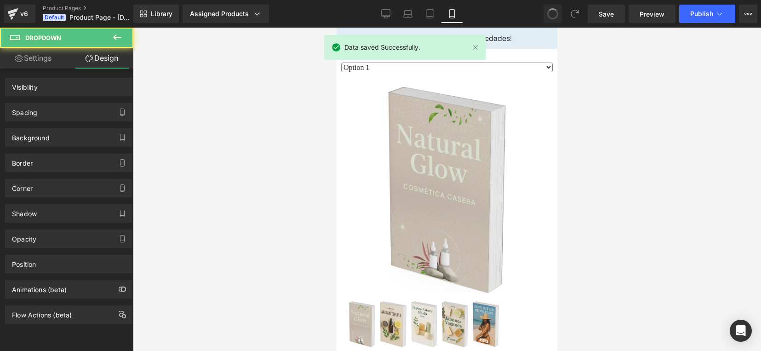
click at [560, 12] on button at bounding box center [553, 14] width 18 height 18
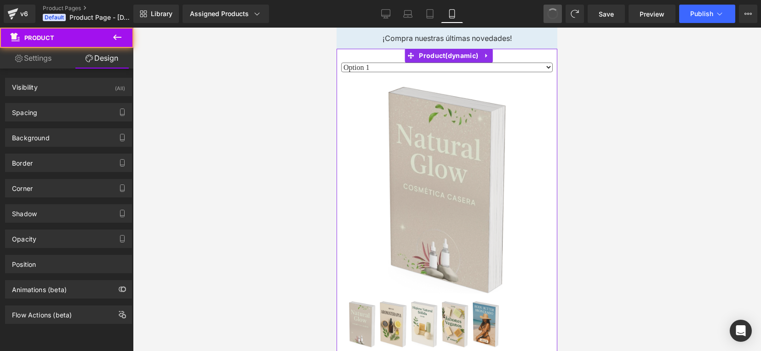
click at [556, 14] on span at bounding box center [553, 14] width 12 height 12
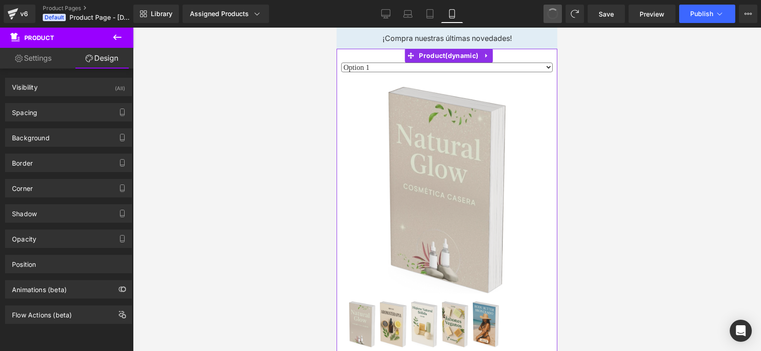
click at [556, 14] on span at bounding box center [553, 14] width 14 height 14
select select "value2"
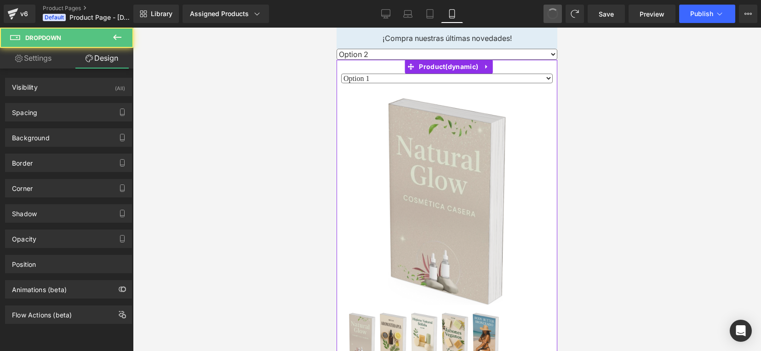
click at [556, 14] on span at bounding box center [553, 14] width 16 height 16
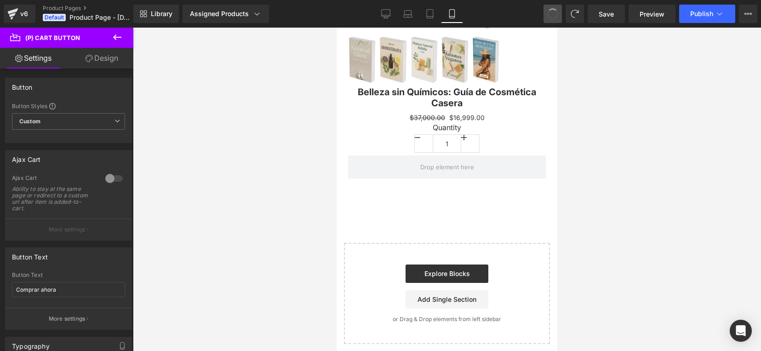
scroll to position [257, 0]
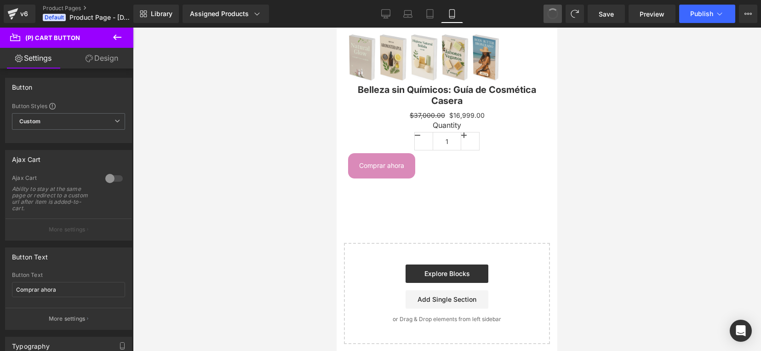
type input "100"
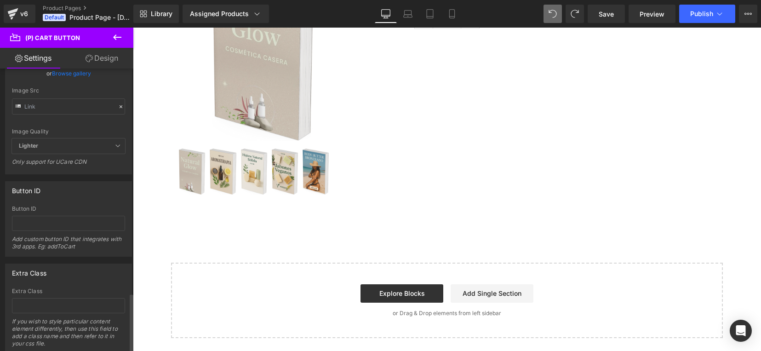
scroll to position [1066, 0]
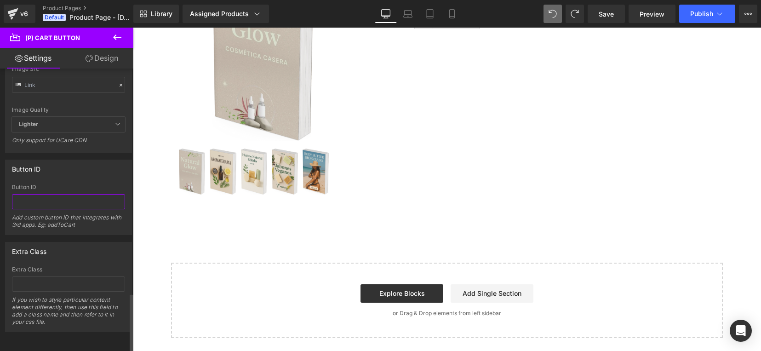
click at [61, 194] on input "text" at bounding box center [68, 201] width 113 height 15
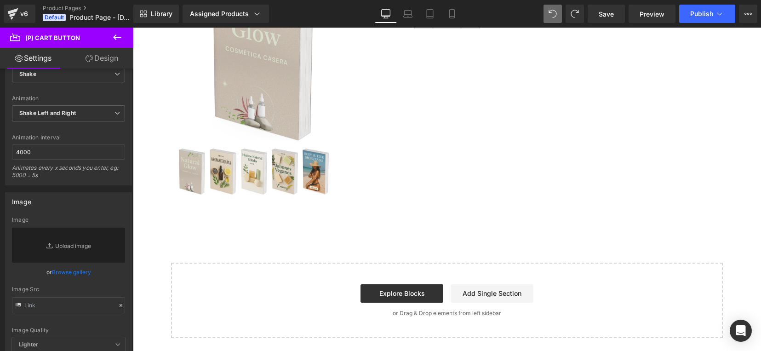
click at [122, 34] on icon at bounding box center [117, 37] width 11 height 11
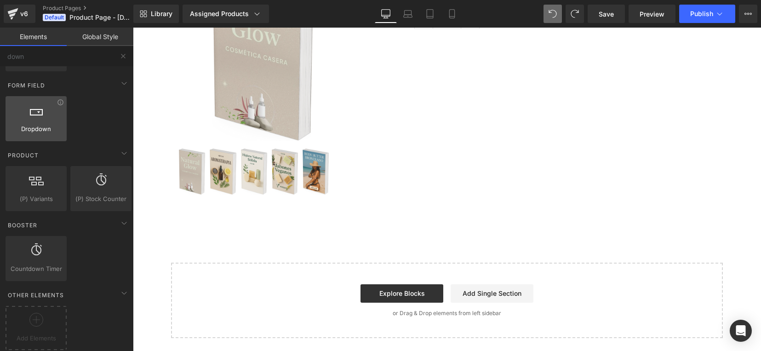
click at [42, 108] on div at bounding box center [36, 113] width 56 height 21
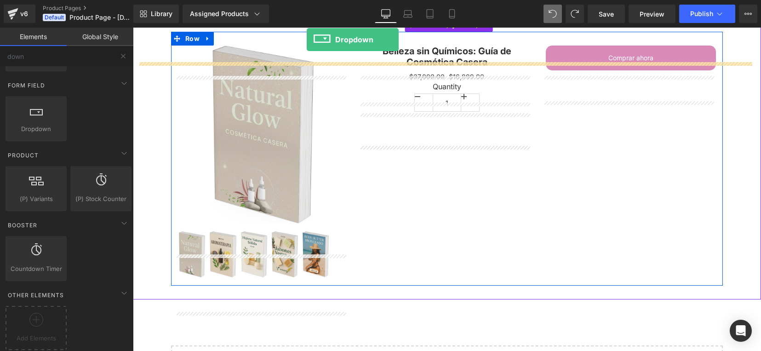
scroll to position [0, 0]
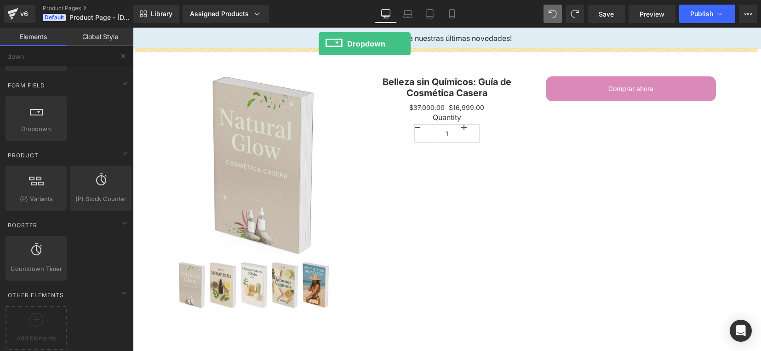
drag, startPoint x: 171, startPoint y: 146, endPoint x: 319, endPoint y: 44, distance: 180.1
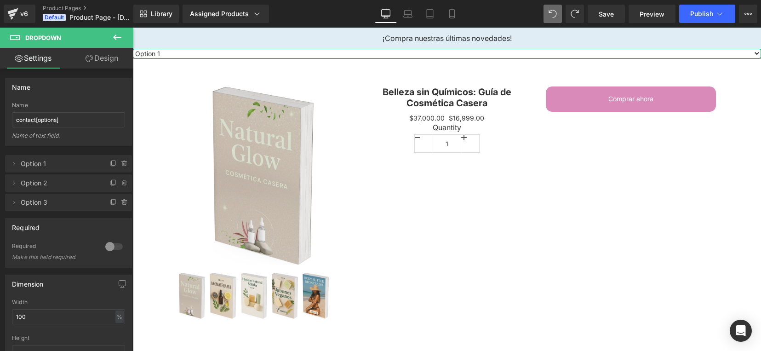
click at [108, 57] on link "Design" at bounding box center [102, 58] width 67 height 21
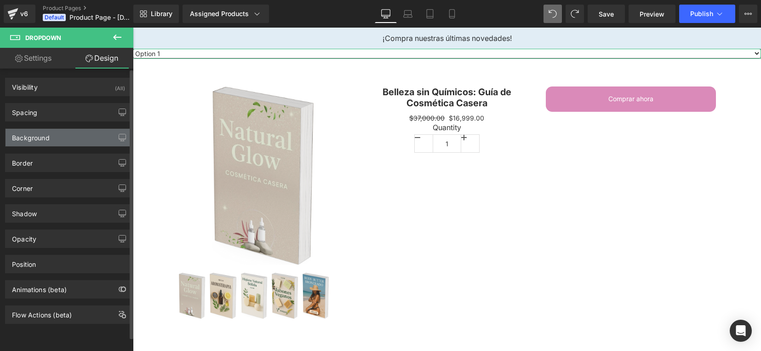
type input "#767676"
type input "100"
type input "1.25"
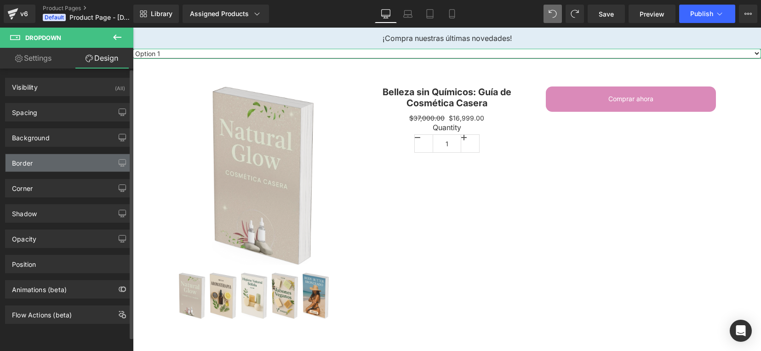
click at [19, 160] on div "Border" at bounding box center [22, 160] width 21 height 13
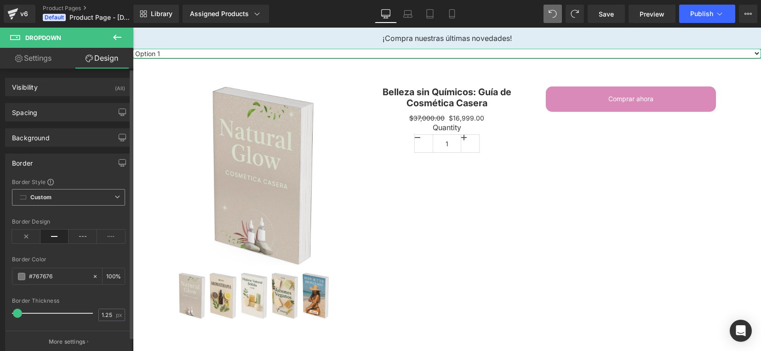
click at [115, 197] on icon at bounding box center [118, 197] width 6 height 6
click at [74, 143] on div "Background" at bounding box center [69, 137] width 126 height 17
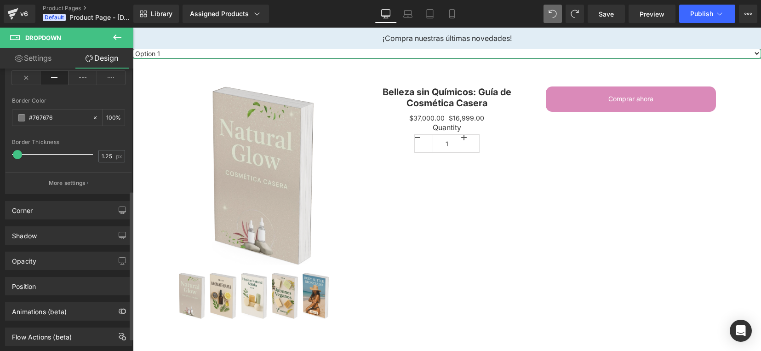
scroll to position [254, 0]
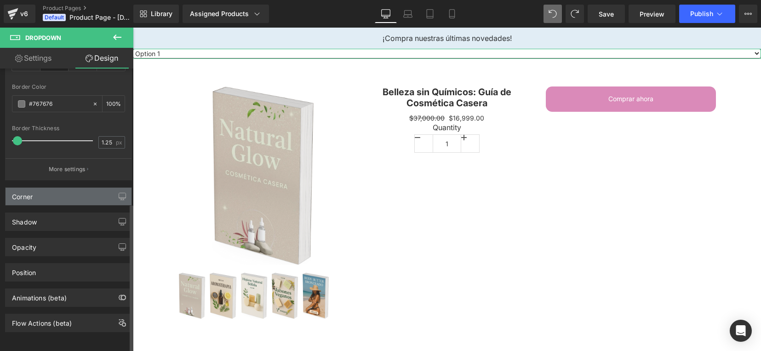
click at [97, 188] on div "Corner" at bounding box center [69, 196] width 126 height 17
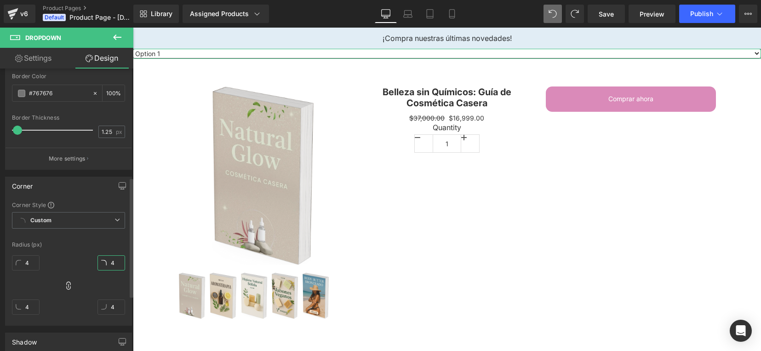
click at [105, 267] on input "4" at bounding box center [111, 262] width 28 height 15
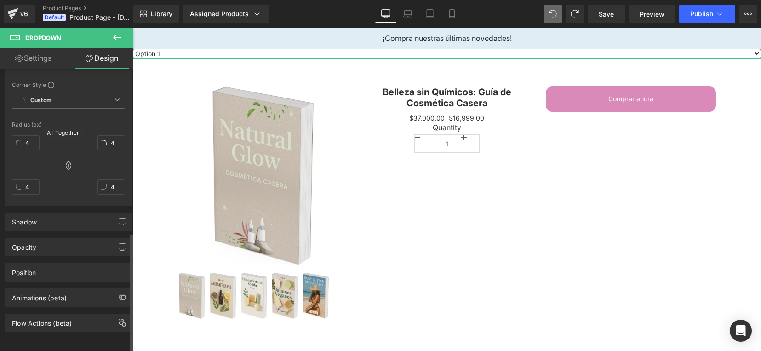
click at [68, 161] on icon at bounding box center [68, 165] width 4 height 8
click at [68, 161] on icon at bounding box center [68, 165] width 9 height 9
click at [72, 218] on div "Shadow" at bounding box center [69, 221] width 126 height 17
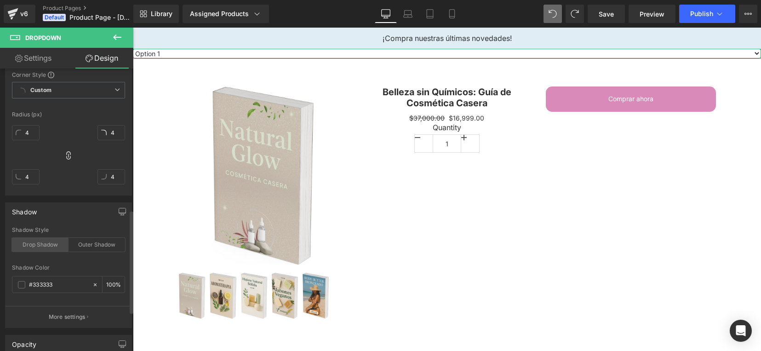
click at [45, 246] on div "Drop Shadow" at bounding box center [40, 245] width 57 height 14
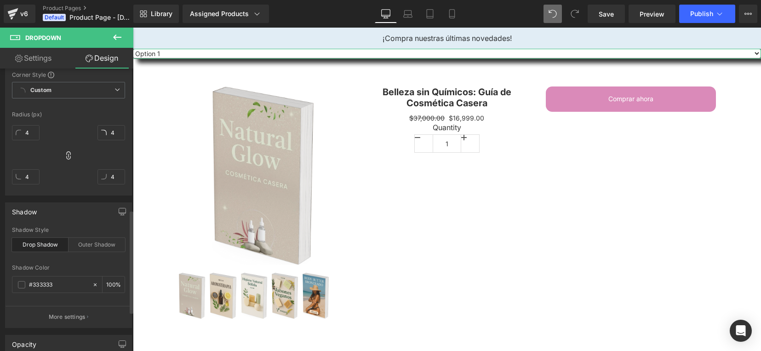
scroll to position [492, 0]
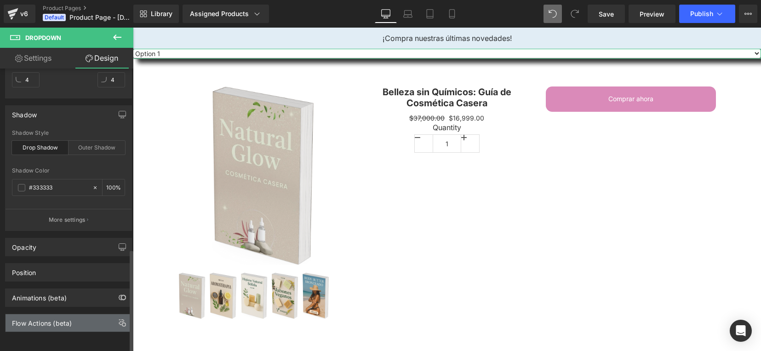
click at [90, 316] on div "Flow Actions (beta)" at bounding box center [69, 322] width 126 height 17
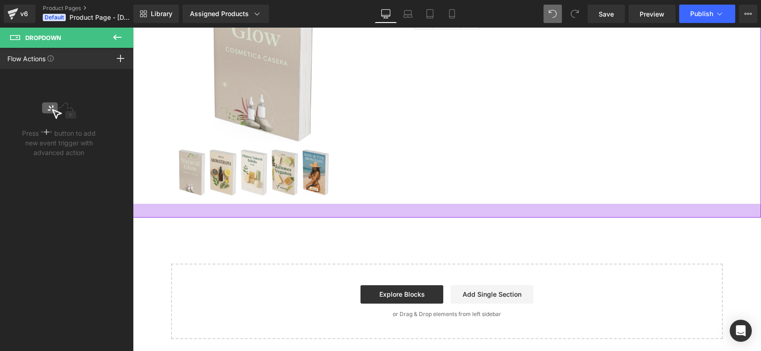
scroll to position [0, 0]
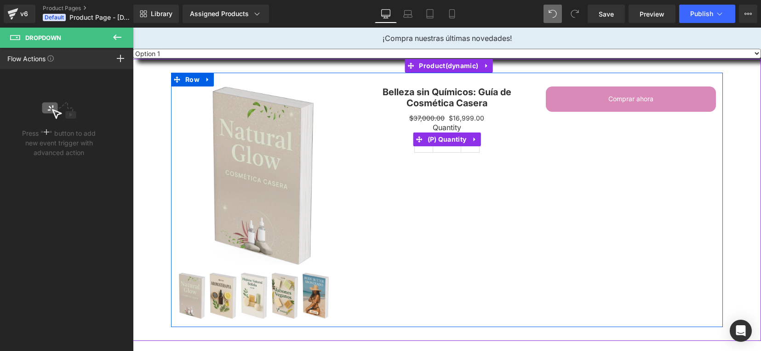
click at [449, 129] on label "Quantity" at bounding box center [447, 128] width 170 height 11
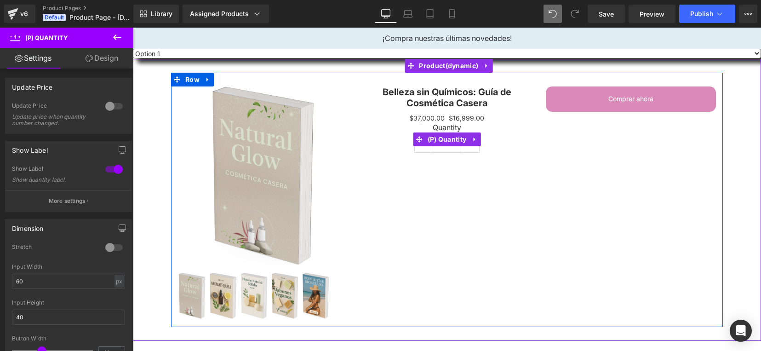
click at [450, 148] on input "1" at bounding box center [447, 144] width 28 height 18
click at [465, 146] on span "(P) Quantity" at bounding box center [447, 140] width 44 height 14
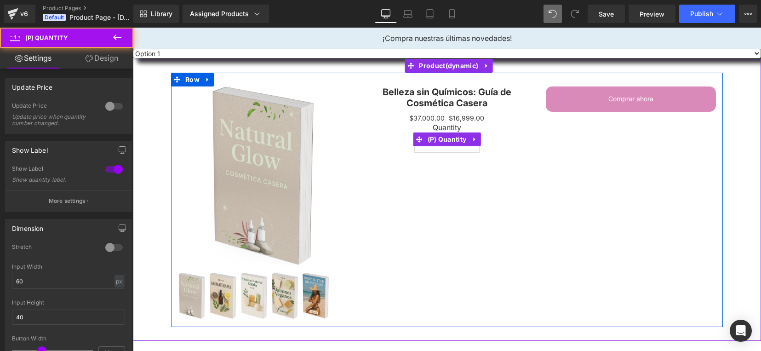
click at [477, 152] on div "Quantity 1" at bounding box center [447, 139] width 170 height 33
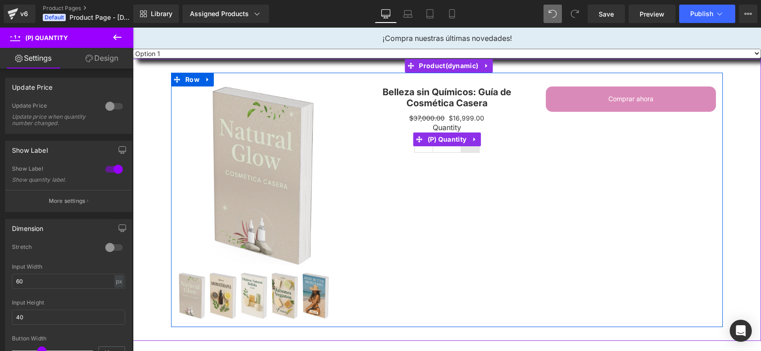
click at [470, 149] on link at bounding box center [470, 143] width 18 height 17
type input "2"
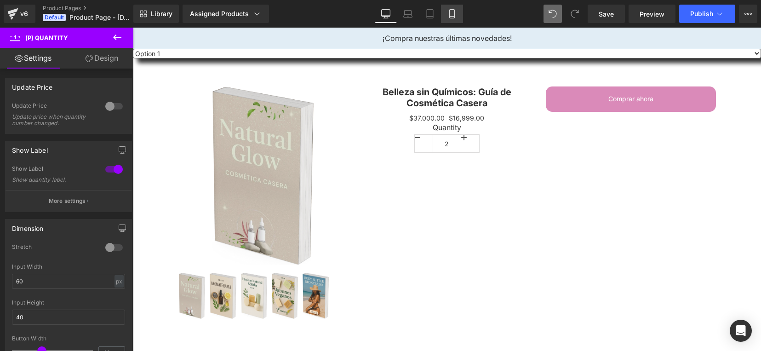
click at [446, 14] on link "Mobile" at bounding box center [452, 14] width 22 height 18
type input "81"
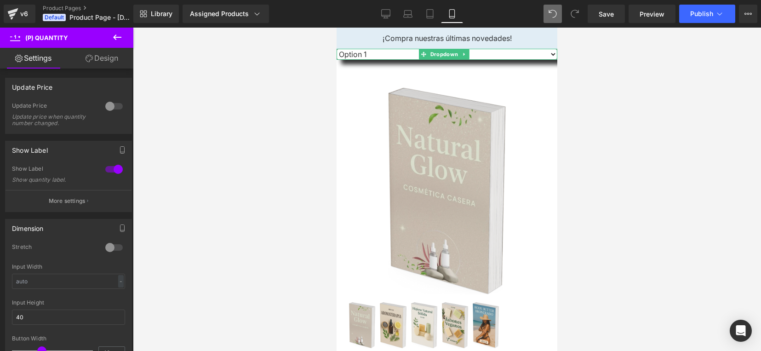
click at [538, 55] on select "Option 1 Option 2 Option 3" at bounding box center [447, 54] width 221 height 11
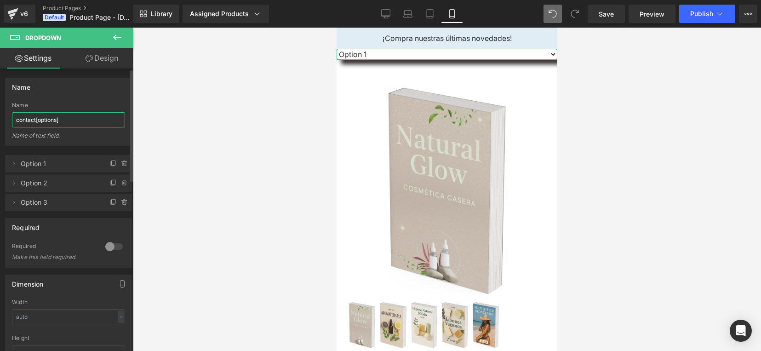
click at [77, 120] on input "contact[options]" at bounding box center [68, 119] width 113 height 15
drag, startPoint x: 77, startPoint y: 120, endPoint x: 0, endPoint y: 115, distance: 77.0
click at [0, 115] on div "Name contact[options] Name contact[options] Name of text field." at bounding box center [69, 108] width 138 height 75
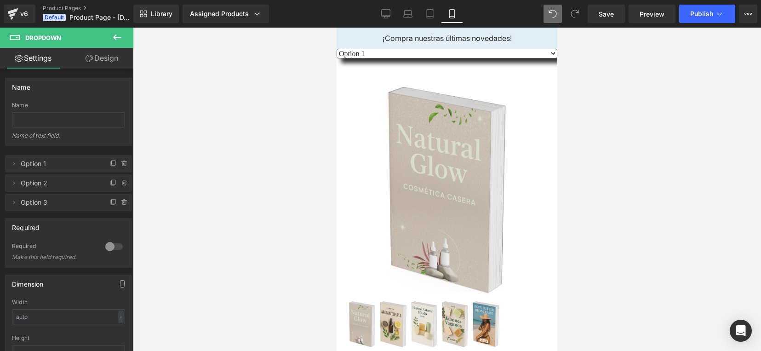
click at [205, 112] on div at bounding box center [447, 189] width 628 height 323
click at [615, 8] on link "Save" at bounding box center [606, 14] width 37 height 18
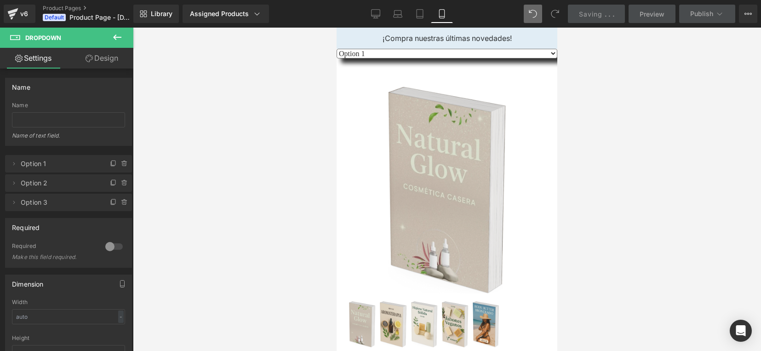
click at [615, 8] on link "Saving . . ." at bounding box center [596, 14] width 57 height 18
click at [614, 8] on link "Saving . . ." at bounding box center [596, 14] width 57 height 18
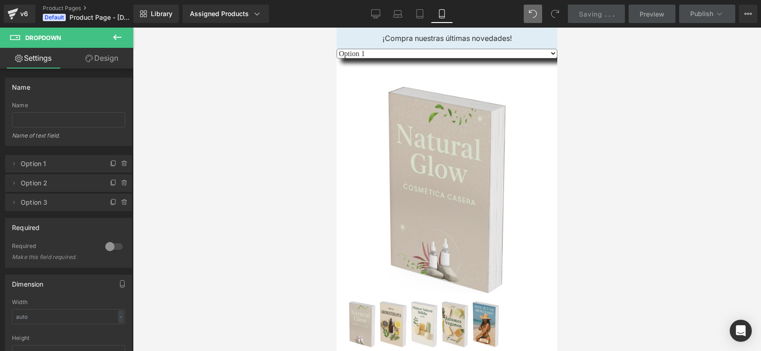
click at [614, 8] on link "Saving . . ." at bounding box center [596, 14] width 57 height 18
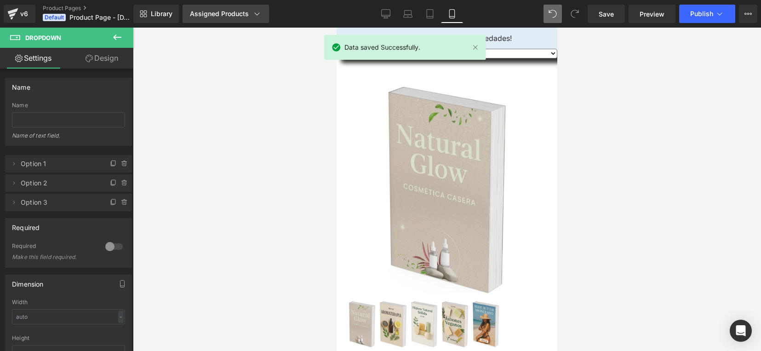
click at [222, 12] on div "Assigned Products" at bounding box center [226, 13] width 72 height 9
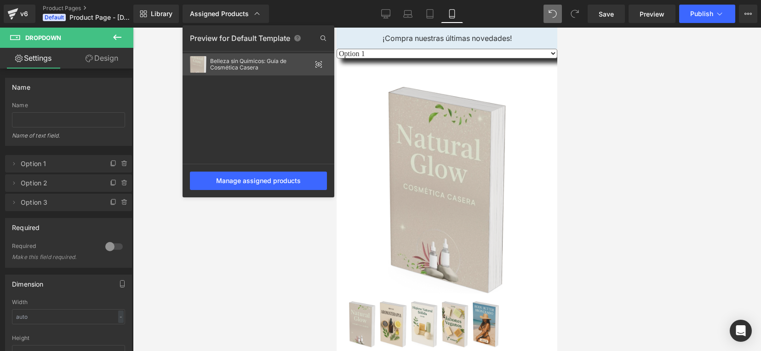
click at [319, 63] on icon at bounding box center [318, 64] width 7 height 7
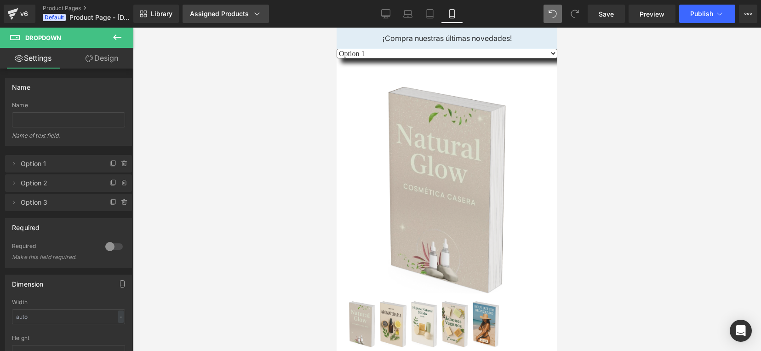
click at [249, 11] on div "Assigned Products" at bounding box center [226, 13] width 72 height 9
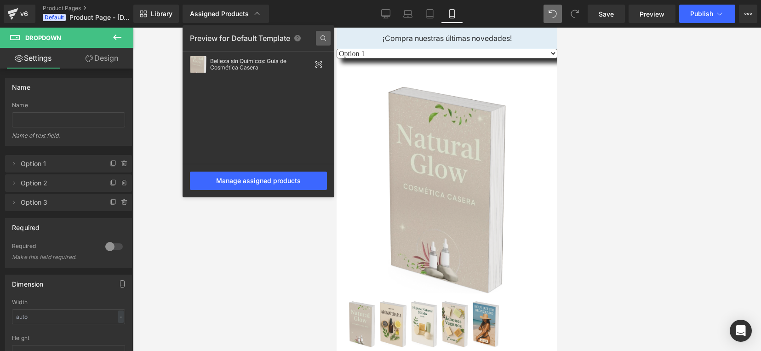
click at [321, 45] on icon at bounding box center [323, 38] width 15 height 15
click at [700, 52] on div at bounding box center [447, 189] width 628 height 323
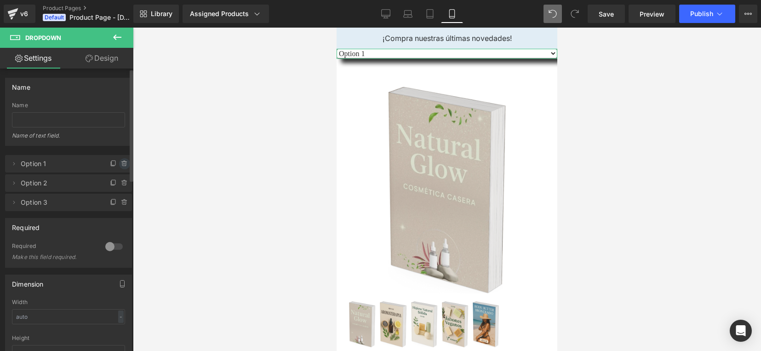
click at [124, 165] on icon at bounding box center [124, 163] width 7 height 7
click at [118, 169] on button "Delete" at bounding box center [114, 164] width 29 height 12
click at [125, 162] on span at bounding box center [124, 163] width 11 height 11
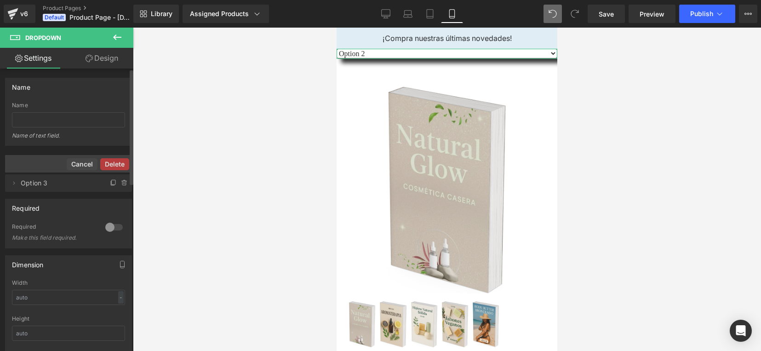
click at [115, 157] on div "Delete Cancel" at bounding box center [68, 163] width 127 height 17
click at [120, 160] on button "Delete" at bounding box center [114, 164] width 29 height 12
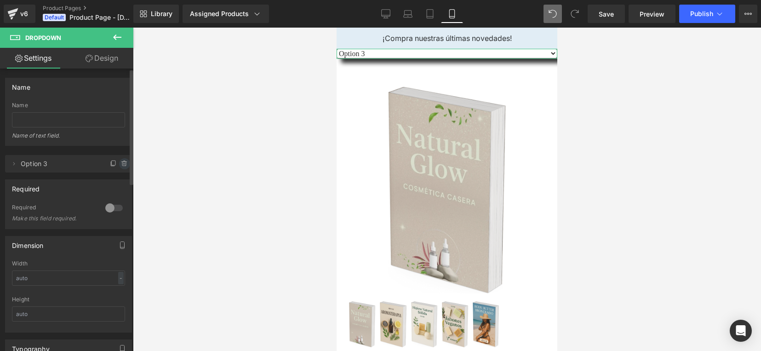
click at [123, 161] on icon at bounding box center [124, 161] width 2 height 1
click at [114, 160] on button "Delete" at bounding box center [114, 164] width 29 height 12
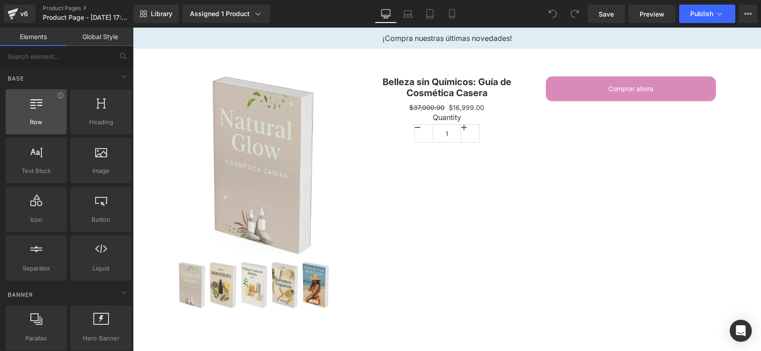
click at [42, 122] on span "Row" at bounding box center [36, 122] width 56 height 10
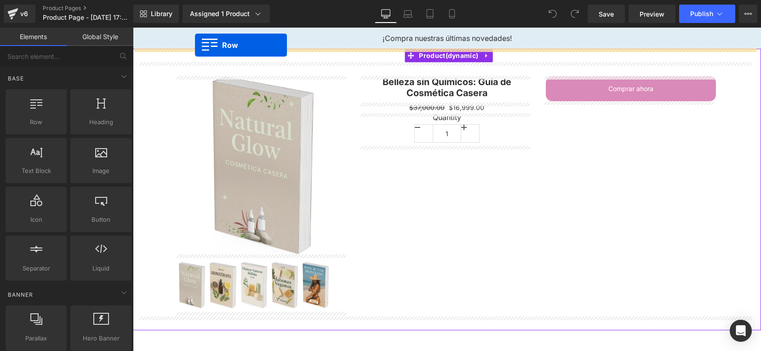
drag, startPoint x: 158, startPoint y: 143, endPoint x: 195, endPoint y: 45, distance: 104.2
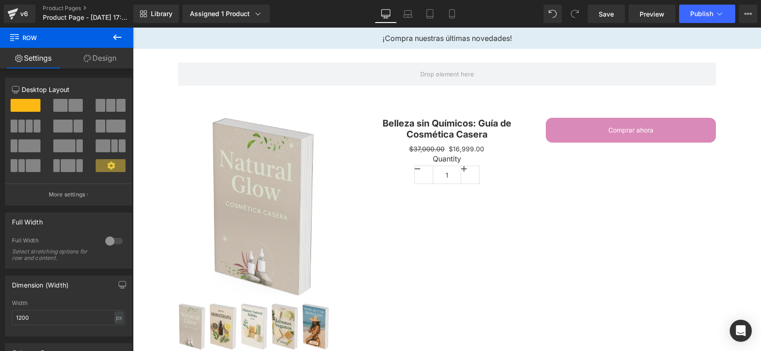
click at [122, 38] on icon at bounding box center [117, 37] width 11 height 11
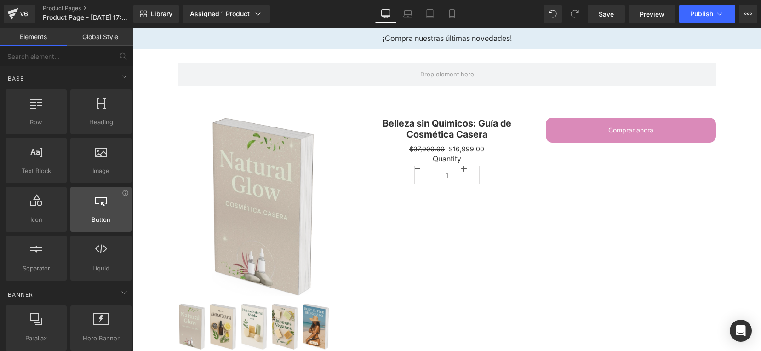
scroll to position [57, 0]
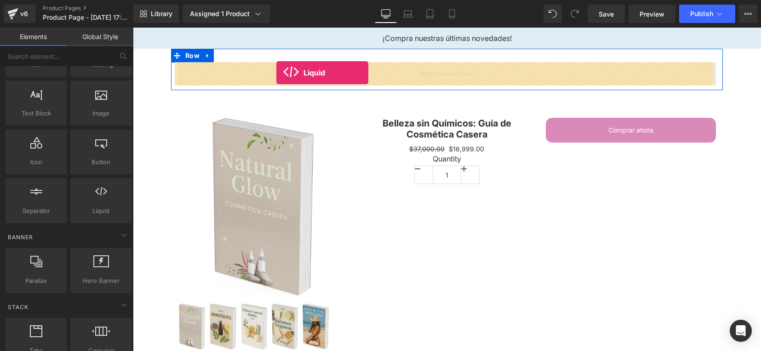
drag, startPoint x: 221, startPoint y: 237, endPoint x: 276, endPoint y: 73, distance: 173.4
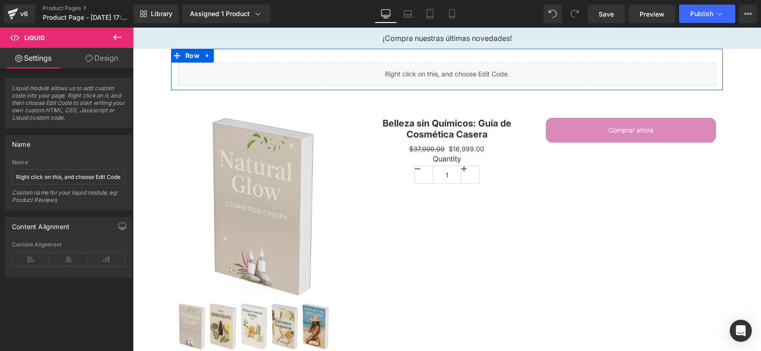
click at [455, 68] on div "Liquid" at bounding box center [447, 74] width 538 height 23
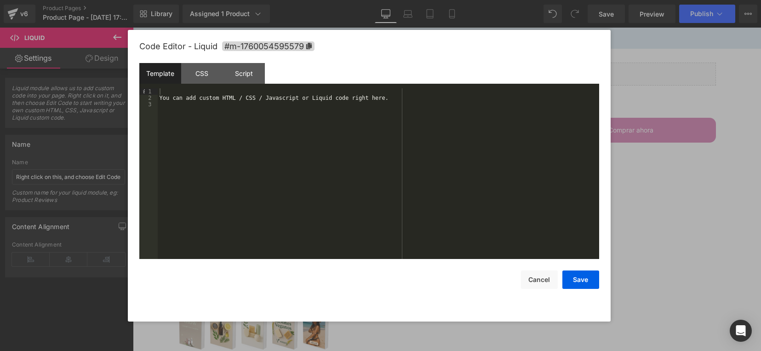
click at [378, 99] on div "You can add custom HTML / CSS / Javascript or Liquid code right here." at bounding box center [378, 179] width 441 height 183
drag, startPoint x: 156, startPoint y: 118, endPoint x: 168, endPoint y: 109, distance: 14.2
click at [168, 109] on pre "1 2 3 You can add custom HTML / CSS / Javascript or Liquid code right here. XXX…" at bounding box center [369, 173] width 460 height 171
drag, startPoint x: 175, startPoint y: 113, endPoint x: 224, endPoint y: 111, distance: 49.2
click at [176, 114] on div "You can add custom HTML / CSS / Javascript or Liquid code right here." at bounding box center [378, 179] width 441 height 183
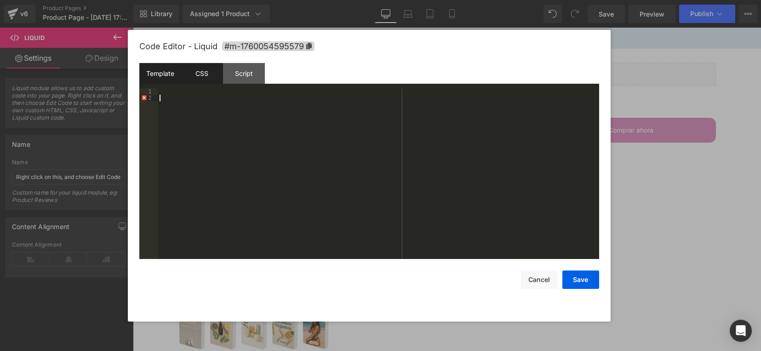
click at [210, 69] on div "CSS" at bounding box center [202, 73] width 42 height 21
drag, startPoint x: 222, startPoint y: 90, endPoint x: 123, endPoint y: 84, distance: 98.6
click at [123, 84] on body "Liquid You are previewing how the will restyle your page. You can not edit Elem…" at bounding box center [380, 175] width 761 height 351
click at [174, 102] on div "}" at bounding box center [378, 179] width 441 height 183
click at [236, 72] on div "Script" at bounding box center [244, 73] width 42 height 21
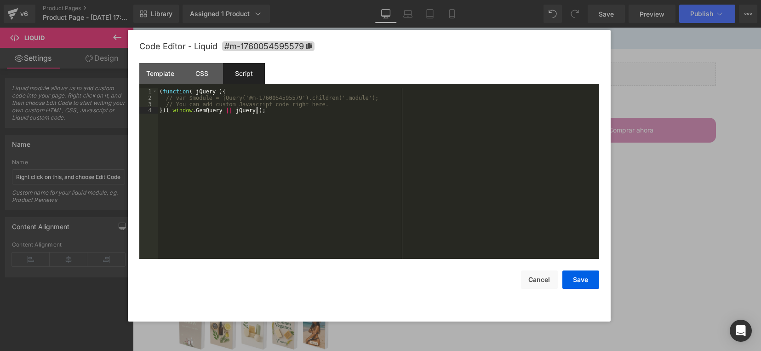
drag, startPoint x: 297, startPoint y: 125, endPoint x: 227, endPoint y: 108, distance: 71.9
click at [227, 108] on div "( function ( jQuery ) { // var $module = jQuery('#m-1760054595579').children('.…" at bounding box center [378, 179] width 441 height 183
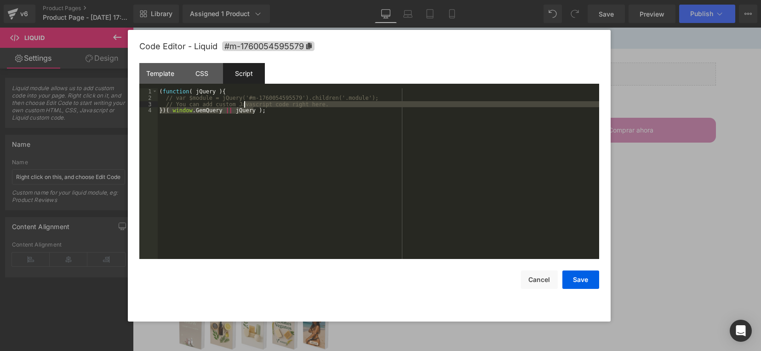
drag, startPoint x: 240, startPoint y: 107, endPoint x: 219, endPoint y: 107, distance: 20.2
click at [219, 107] on div "( function ( jQuery ) { // var $module = jQuery('#m-1760054595579').children('.…" at bounding box center [378, 179] width 441 height 183
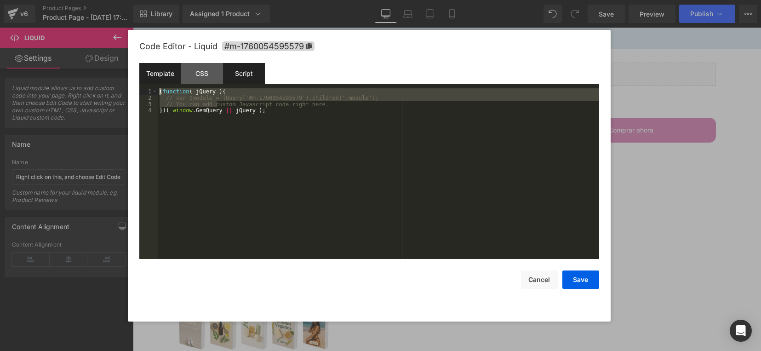
drag, startPoint x: 195, startPoint y: 102, endPoint x: 158, endPoint y: 78, distance: 44.7
click at [158, 78] on div "Template CSS Script Data 1 2 XXXXXXXXXXXXXXXXXXXXXXXXXXXXXXXXXXXXXXXXXXXXXXXXXX…" at bounding box center [369, 161] width 460 height 196
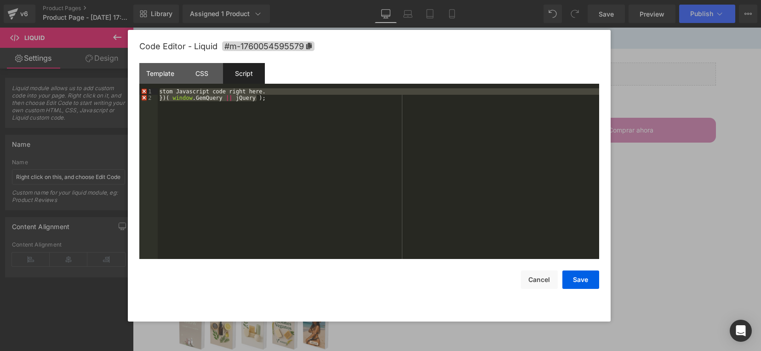
drag, startPoint x: 265, startPoint y: 100, endPoint x: 138, endPoint y: 81, distance: 128.3
click at [138, 81] on div "Code Editor - Liquid #m-1760054595579 Template CSS Script Data 1 2 XXXXXXXXXXXX…" at bounding box center [369, 176] width 483 height 292
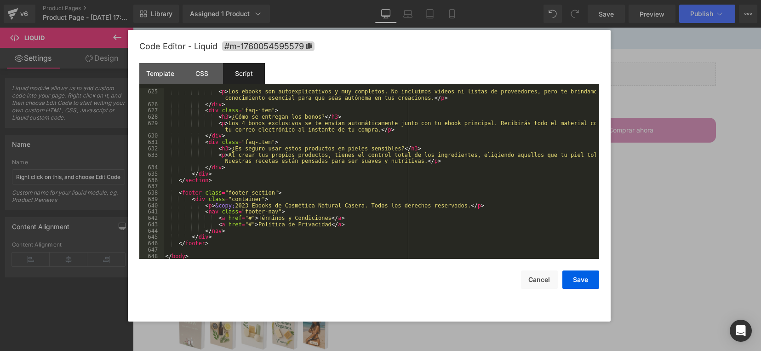
scroll to position [4085, 0]
click at [588, 281] on button "Save" at bounding box center [580, 279] width 37 height 18
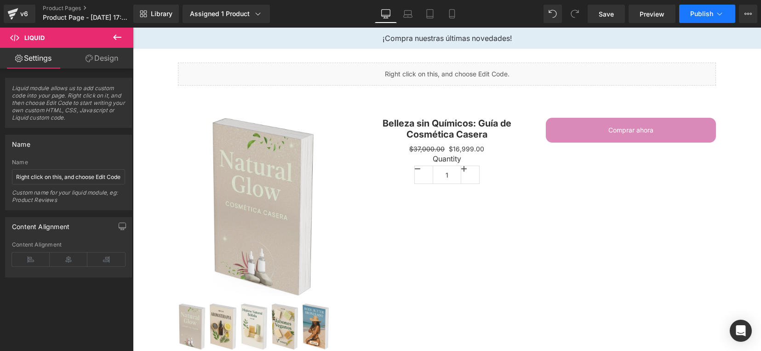
click at [705, 17] on span "Publish" at bounding box center [701, 13] width 23 height 7
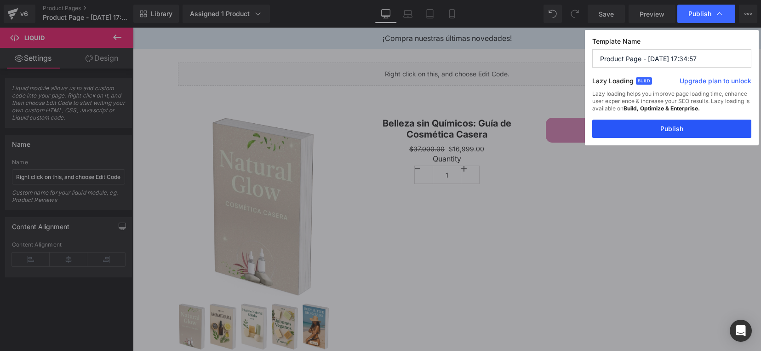
click at [663, 124] on button "Publish" at bounding box center [671, 129] width 159 height 18
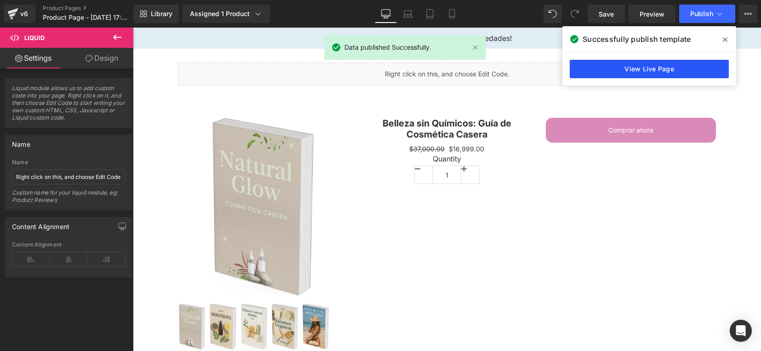
click at [654, 69] on link "View Live Page" at bounding box center [649, 69] width 159 height 18
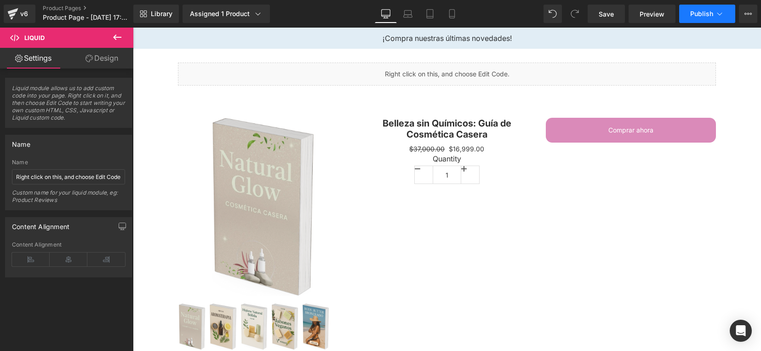
click at [708, 8] on button "Publish" at bounding box center [707, 14] width 56 height 18
click at [692, 15] on span "Publish" at bounding box center [701, 13] width 23 height 7
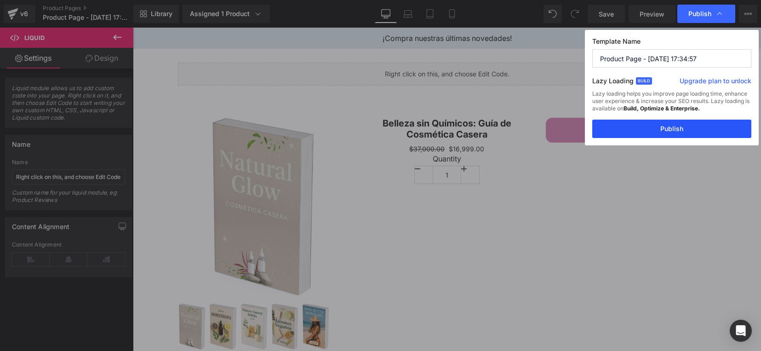
click at [669, 125] on button "Publish" at bounding box center [671, 129] width 159 height 18
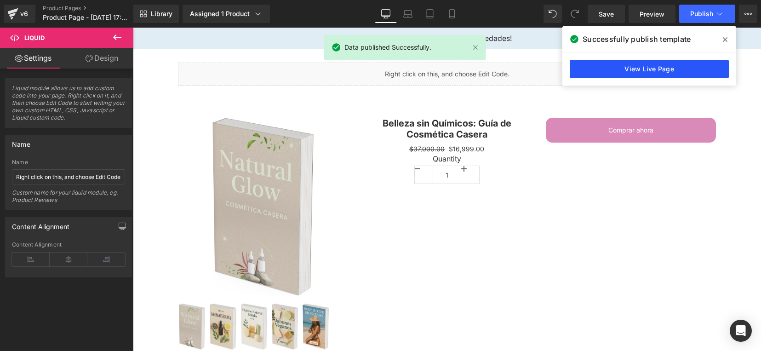
click at [635, 70] on link "View Live Page" at bounding box center [649, 69] width 159 height 18
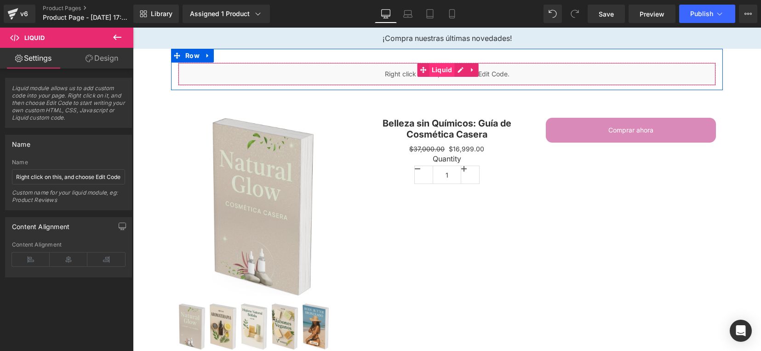
click at [434, 72] on span "Liquid" at bounding box center [442, 70] width 25 height 14
click at [456, 68] on div "Liquid" at bounding box center [447, 74] width 538 height 23
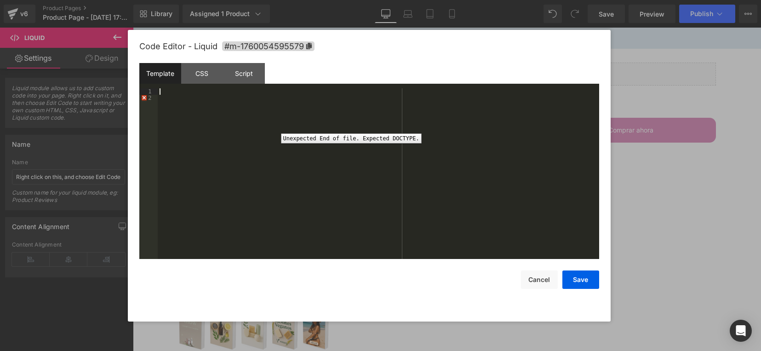
click at [146, 97] on div "2" at bounding box center [148, 98] width 18 height 6
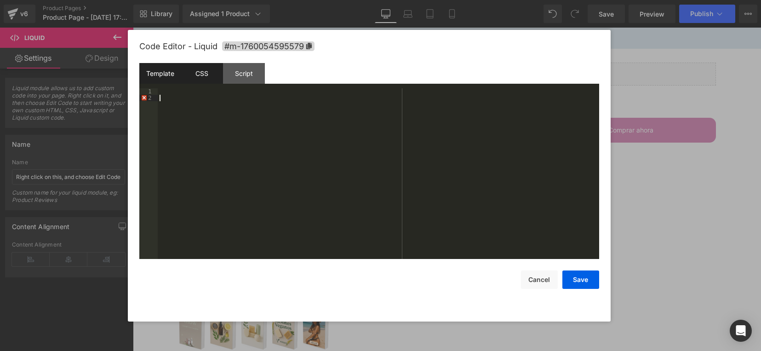
click at [191, 79] on div "CSS" at bounding box center [202, 73] width 42 height 21
drag, startPoint x: 233, startPoint y: 88, endPoint x: 163, endPoint y: 90, distance: 69.5
click at [163, 90] on div "#m-1760054595579 { }" at bounding box center [378, 179] width 441 height 183
click at [170, 99] on div "#m-1760054595579 { }" at bounding box center [378, 179] width 441 height 183
click at [230, 75] on div "Script" at bounding box center [244, 73] width 42 height 21
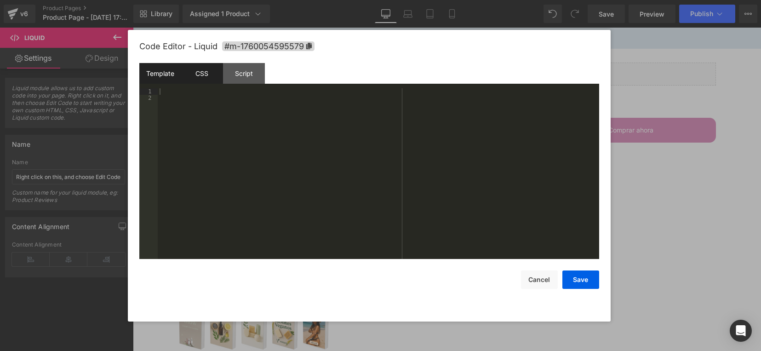
click at [201, 70] on div "CSS" at bounding box center [202, 73] width 42 height 21
click at [149, 72] on div "Template" at bounding box center [160, 73] width 42 height 21
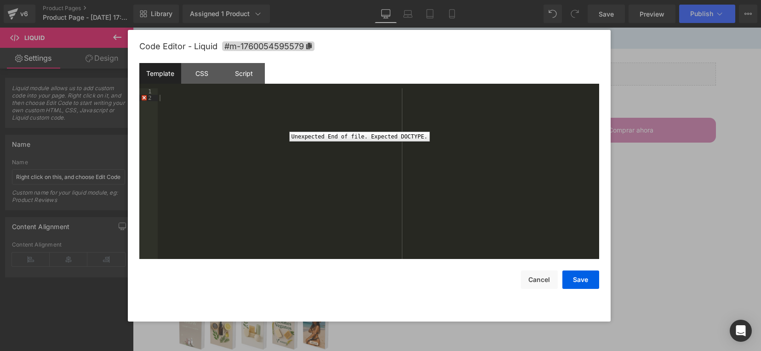
click at [155, 95] on div "2" at bounding box center [148, 98] width 18 height 6
click at [155, 97] on div "2" at bounding box center [148, 98] width 18 height 6
click at [146, 99] on div "2" at bounding box center [148, 98] width 18 height 6
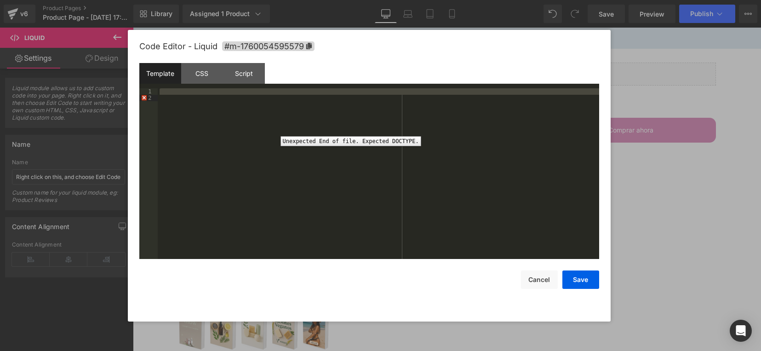
click at [146, 99] on div "2" at bounding box center [148, 98] width 18 height 6
click at [145, 99] on div "2" at bounding box center [148, 98] width 18 height 6
click at [146, 98] on div "2" at bounding box center [148, 98] width 18 height 6
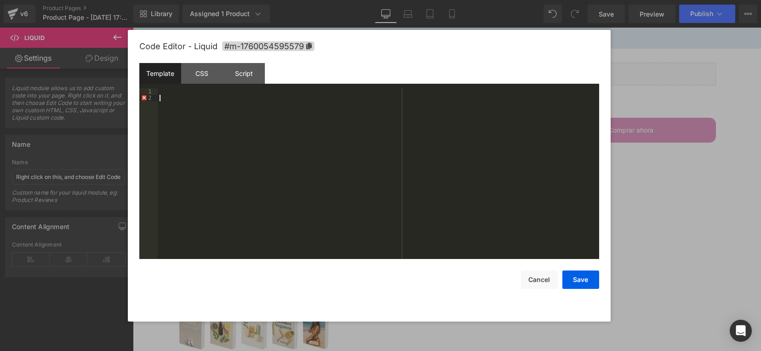
click at [146, 97] on div "2" at bounding box center [148, 98] width 18 height 6
click at [201, 76] on div "CSS" at bounding box center [202, 73] width 42 height 21
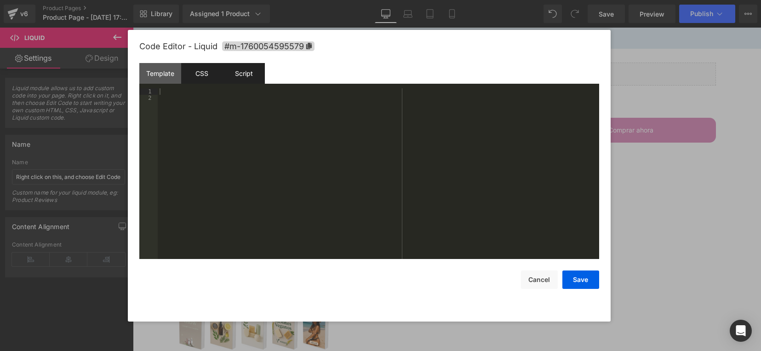
click at [237, 74] on div "Script" at bounding box center [244, 73] width 42 height 21
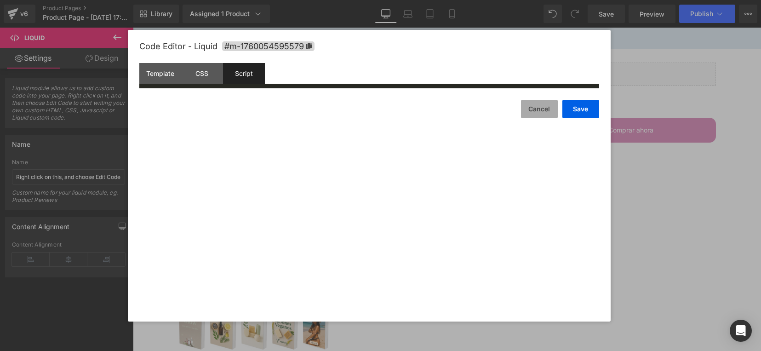
click at [540, 107] on button "Cancel" at bounding box center [539, 109] width 37 height 18
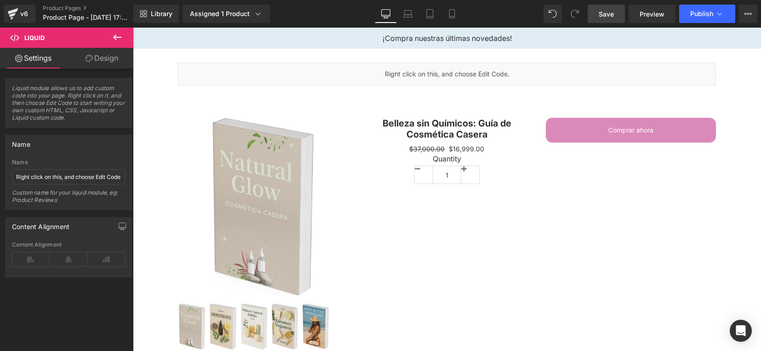
click at [596, 13] on link "Save" at bounding box center [606, 14] width 37 height 18
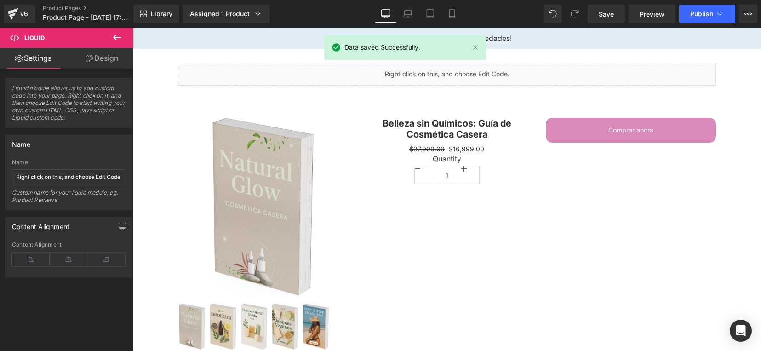
scroll to position [155, 0]
